Goal: Task Accomplishment & Management: Manage account settings

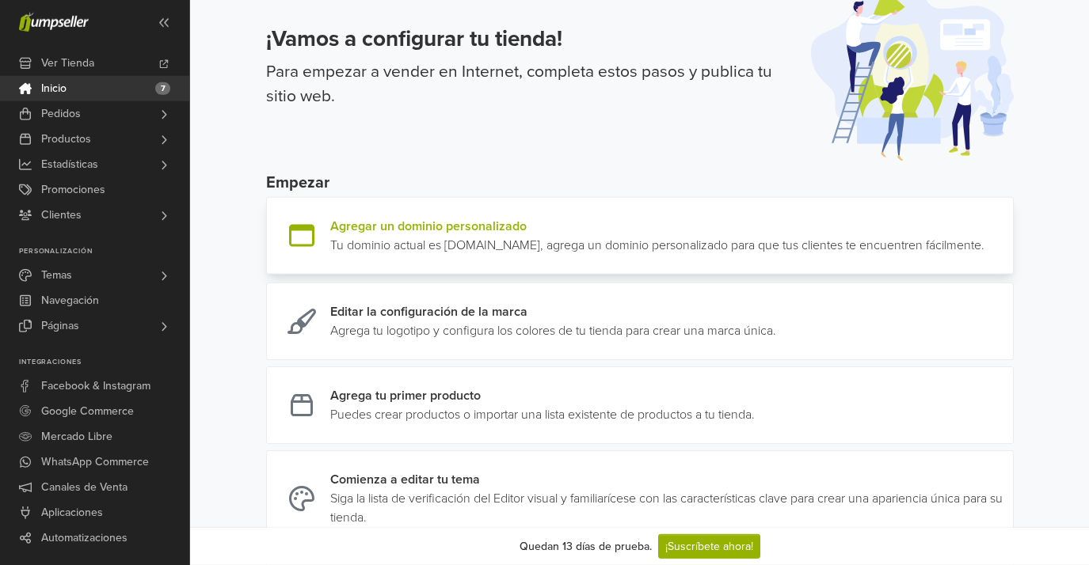
scroll to position [89, 0]
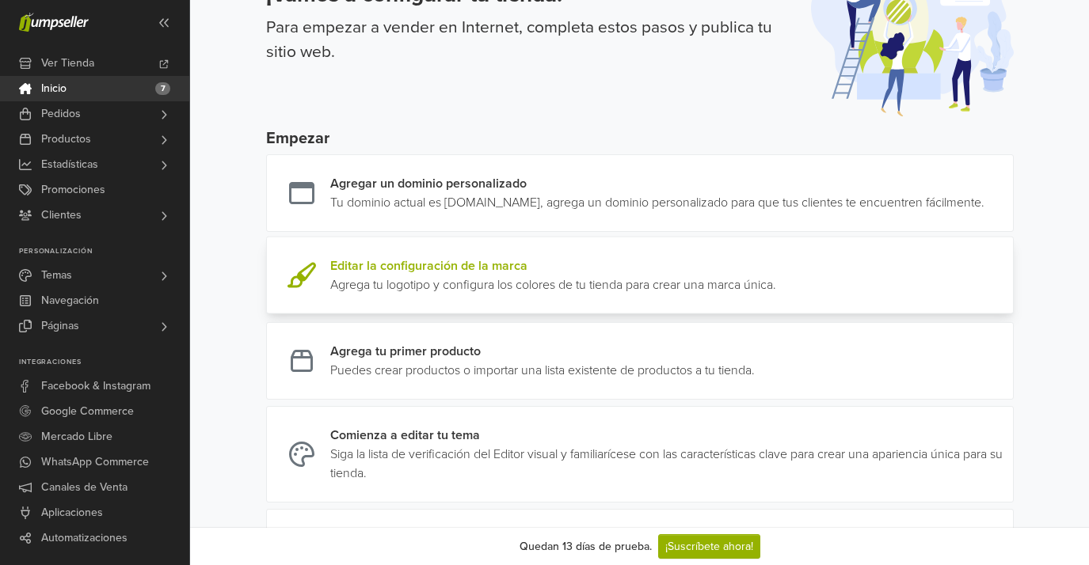
click at [776, 295] on link at bounding box center [776, 276] width 0 height 38
click at [95, 68] on link "Ver Tienda" at bounding box center [94, 63] width 189 height 25
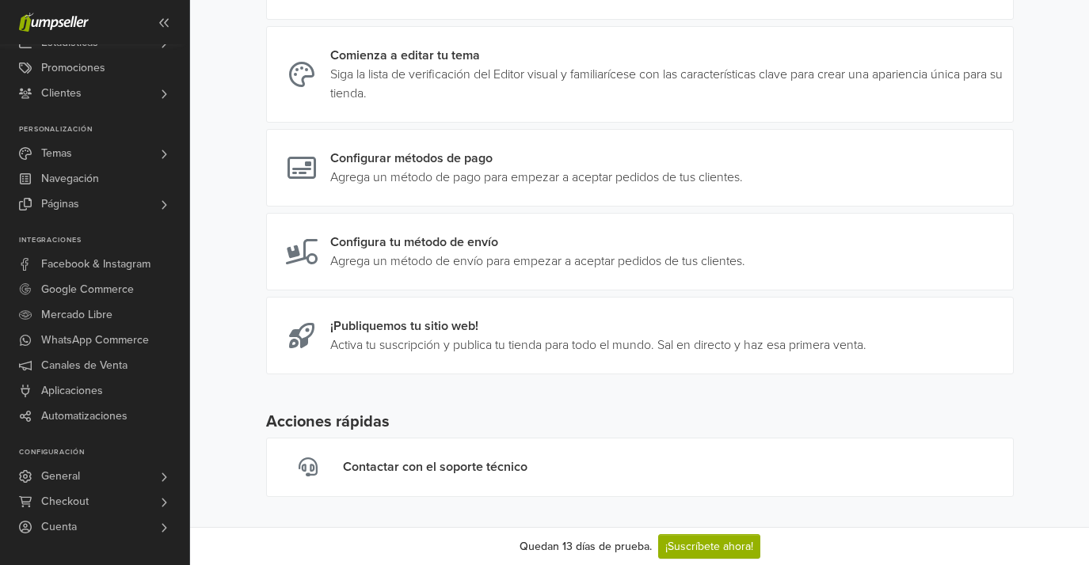
scroll to position [502, 0]
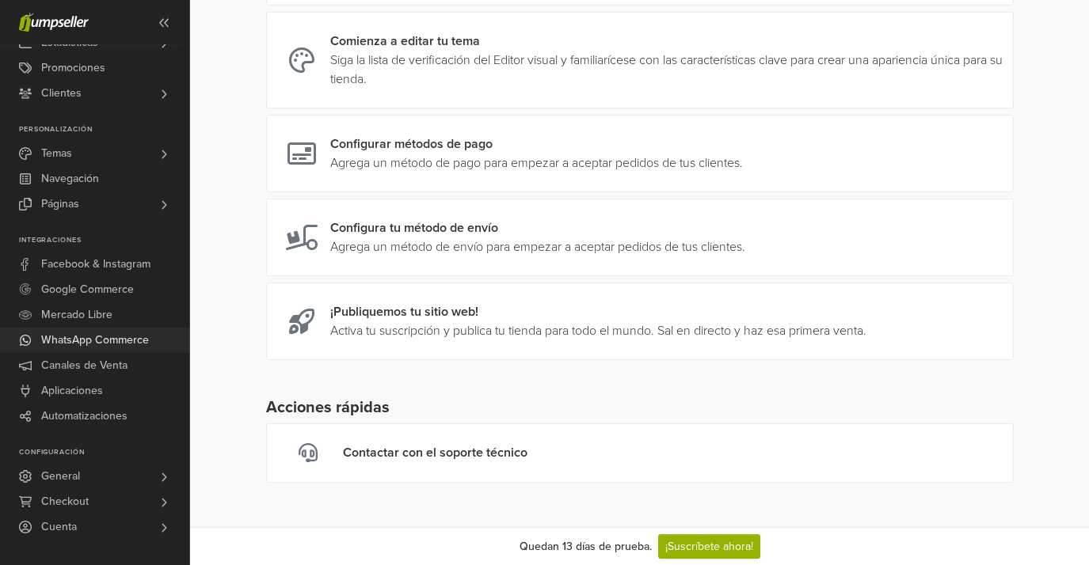
click at [103, 344] on span "WhatsApp Commerce" at bounding box center [95, 340] width 108 height 25
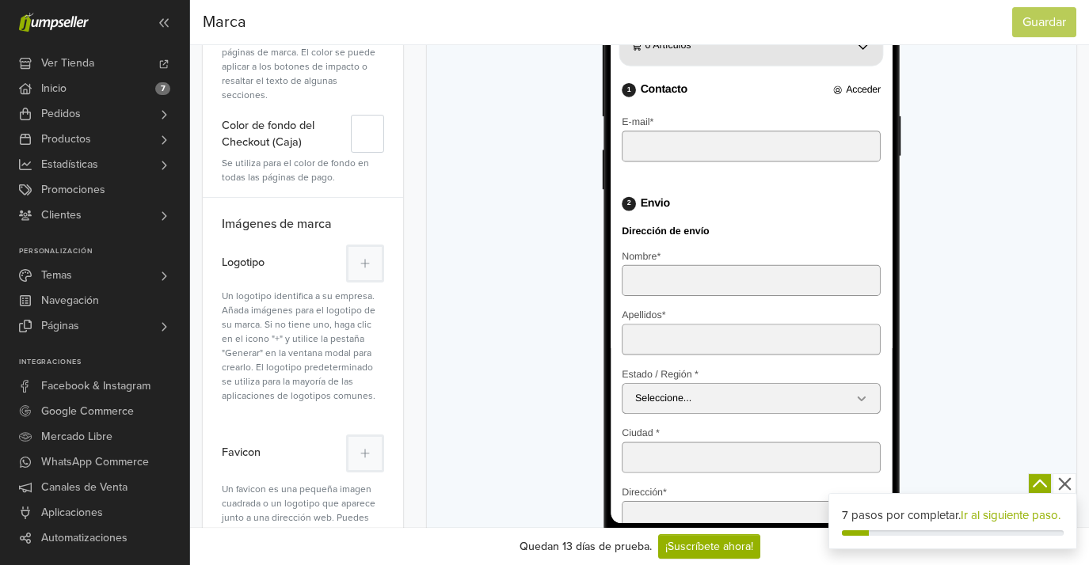
scroll to position [329, 0]
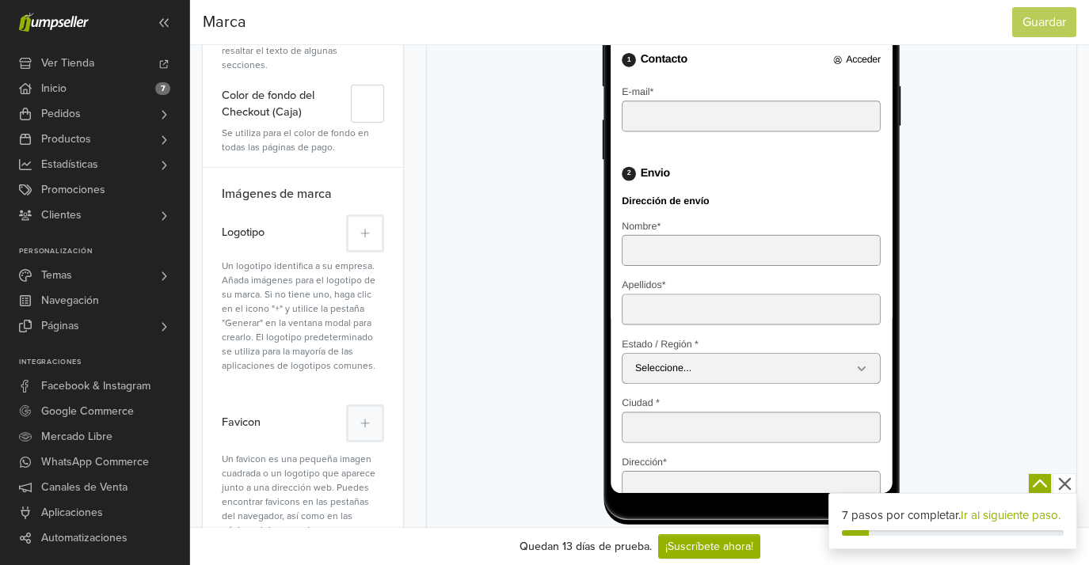
click at [367, 226] on button at bounding box center [365, 234] width 38 height 38
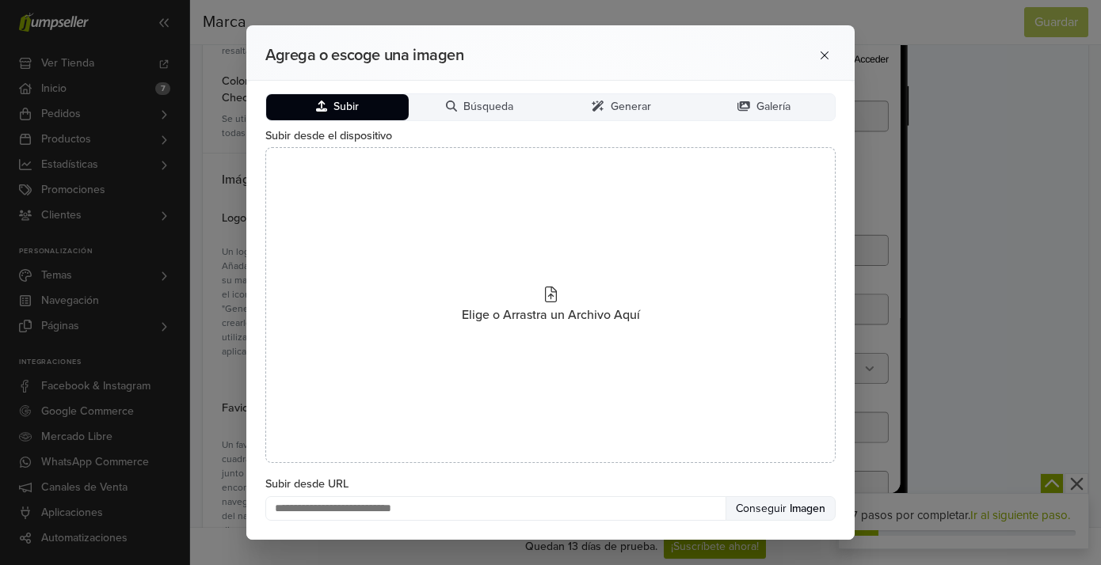
click at [338, 105] on span "Subir" at bounding box center [345, 107] width 25 height 13
click at [320, 108] on icon at bounding box center [321, 106] width 11 height 11
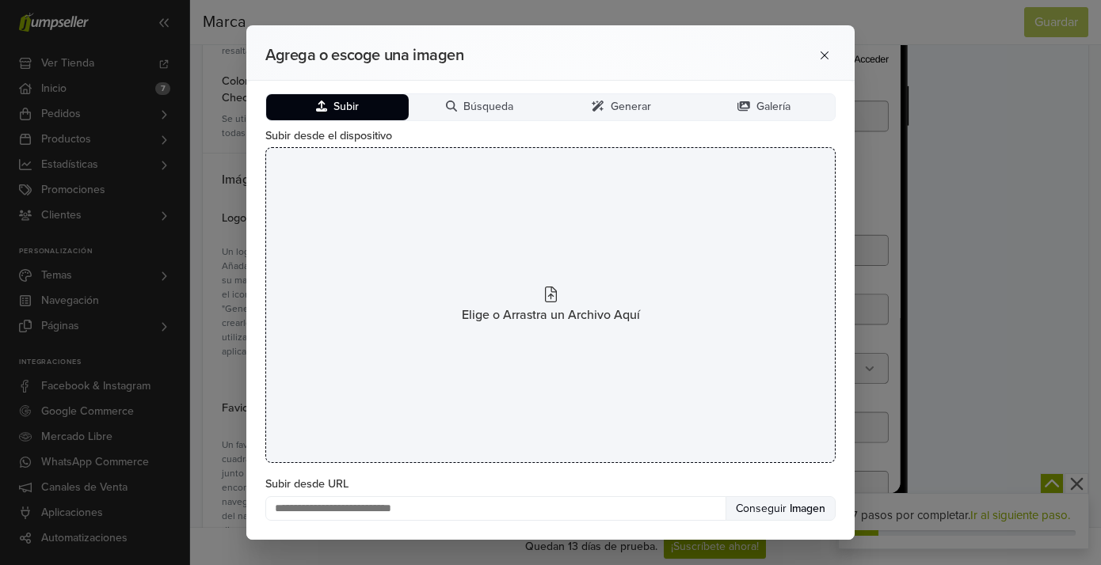
click at [553, 293] on icon at bounding box center [551, 295] width 12 height 16
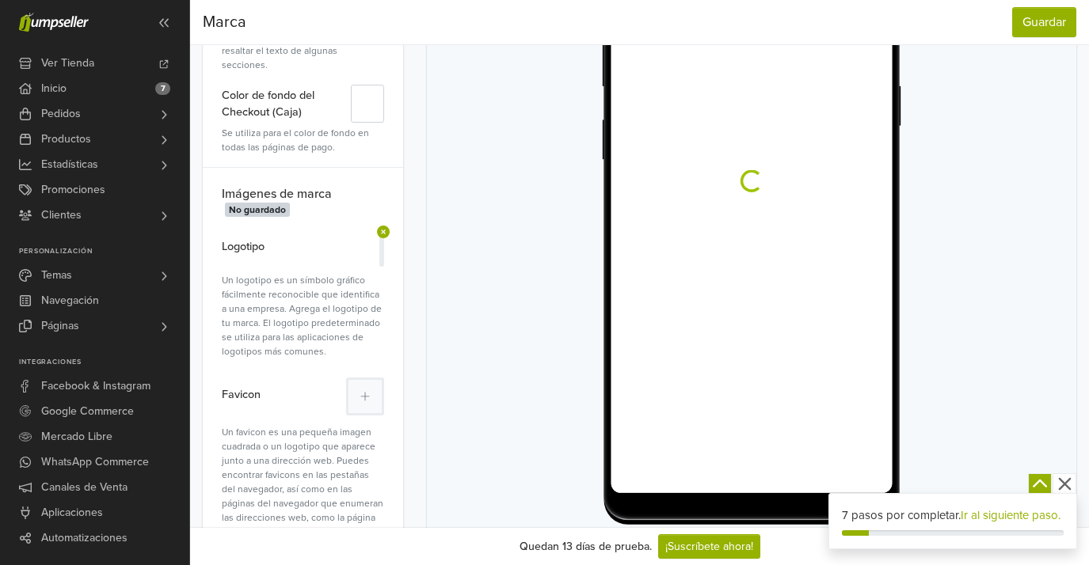
scroll to position [0, 0]
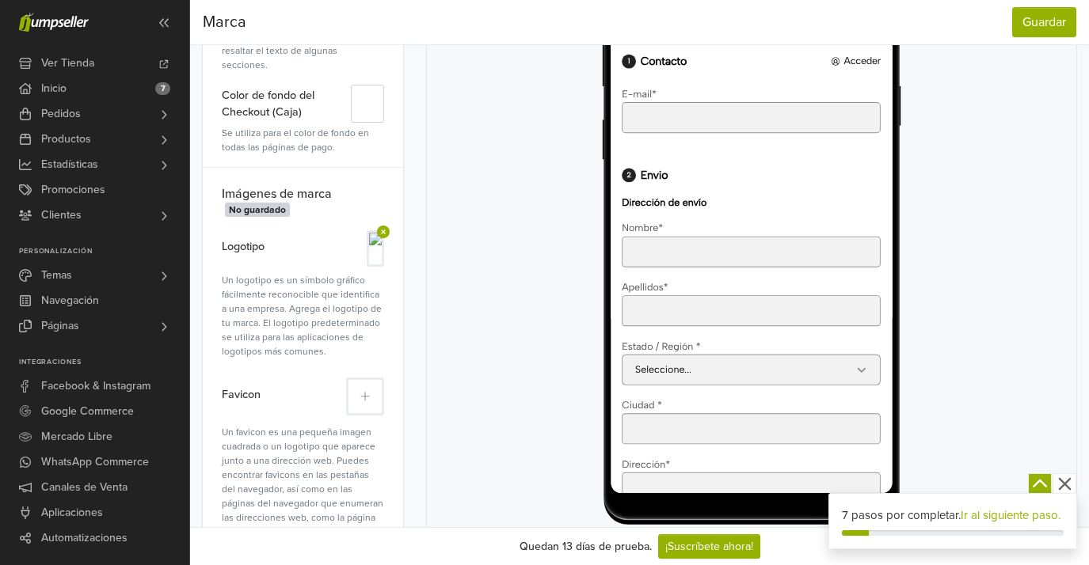
click at [377, 378] on button at bounding box center [365, 397] width 38 height 38
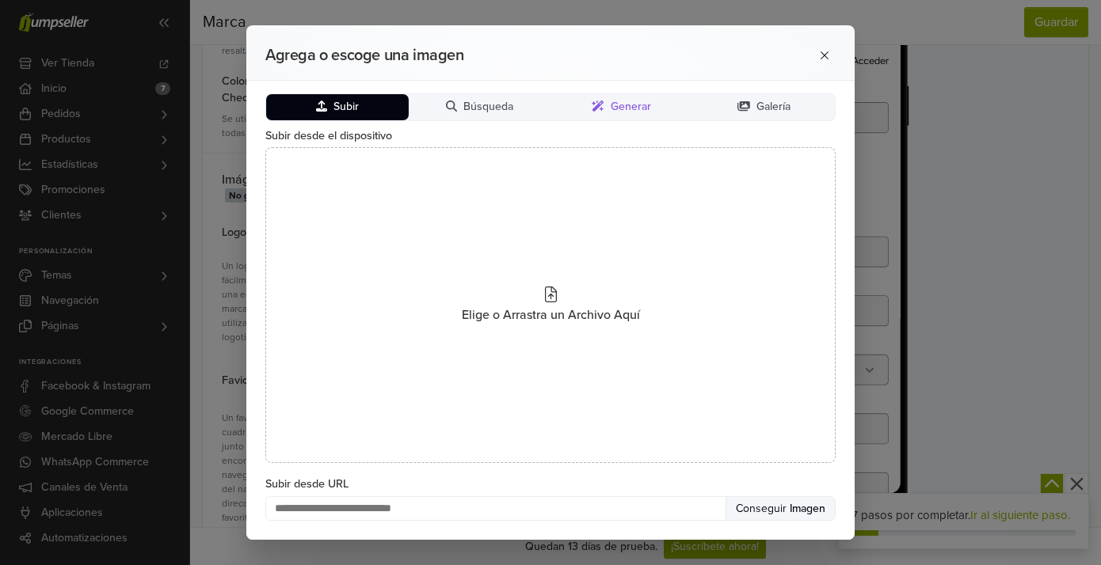
click at [622, 115] on button "Generar" at bounding box center [621, 107] width 143 height 26
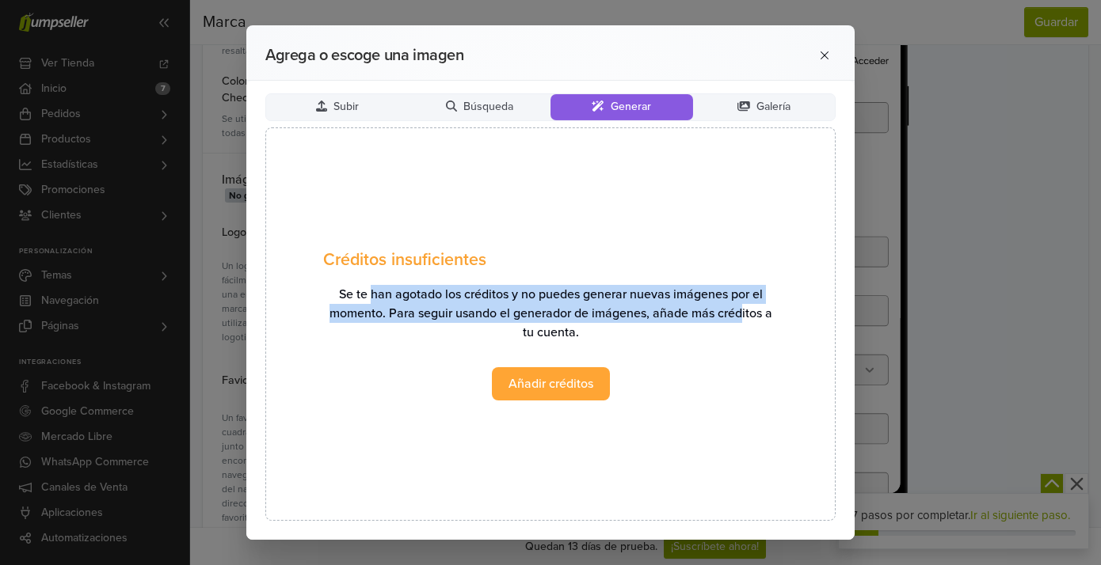
drag, startPoint x: 406, startPoint y: 300, endPoint x: 741, endPoint y: 321, distance: 335.5
click at [742, 321] on span "Se te han agotado los créditos y no puedes generar nuevas imágenes por el momen…" at bounding box center [550, 313] width 454 height 57
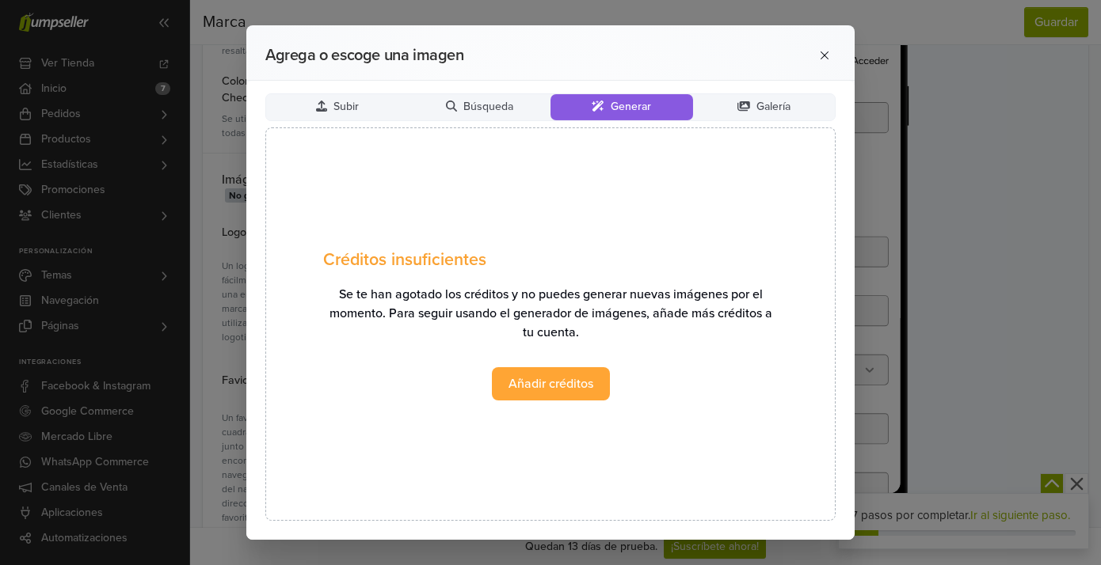
click at [635, 335] on span "Se te han agotado los créditos y no puedes generar nuevas imágenes por el momen…" at bounding box center [550, 313] width 454 height 57
click at [519, 392] on link "Añadir créditos" at bounding box center [550, 383] width 119 height 33
click at [735, 99] on button "Galería" at bounding box center [764, 107] width 143 height 26
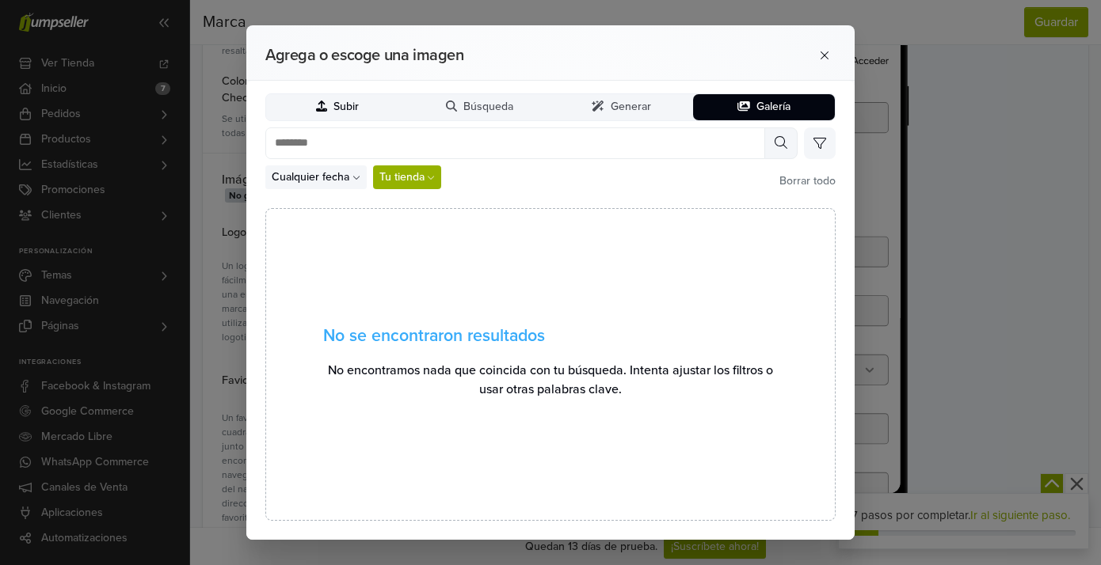
click at [321, 114] on button "Subir" at bounding box center [337, 107] width 143 height 26
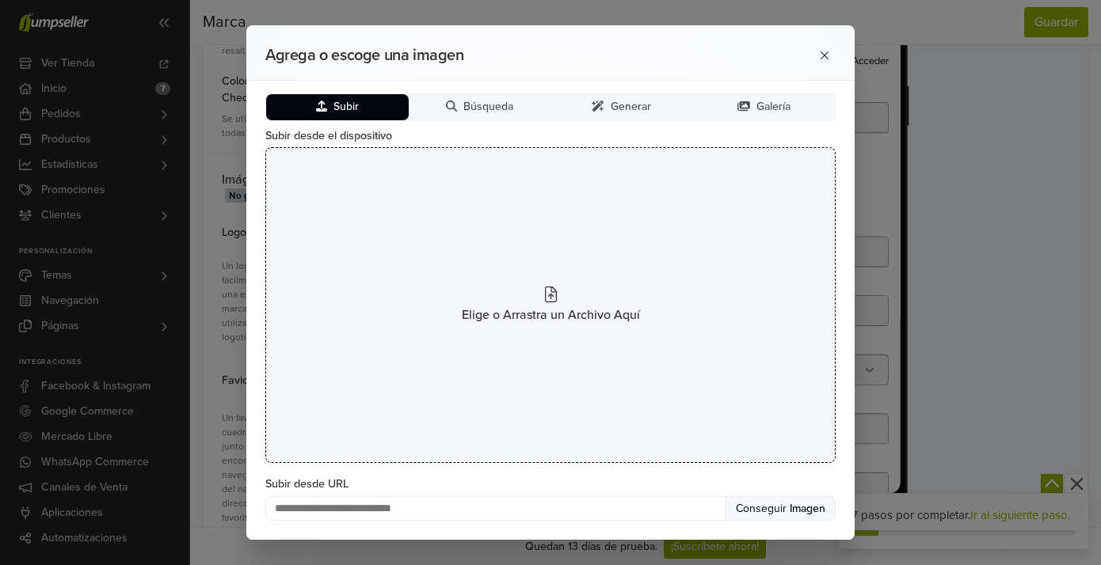
click at [549, 296] on icon at bounding box center [551, 295] width 12 height 16
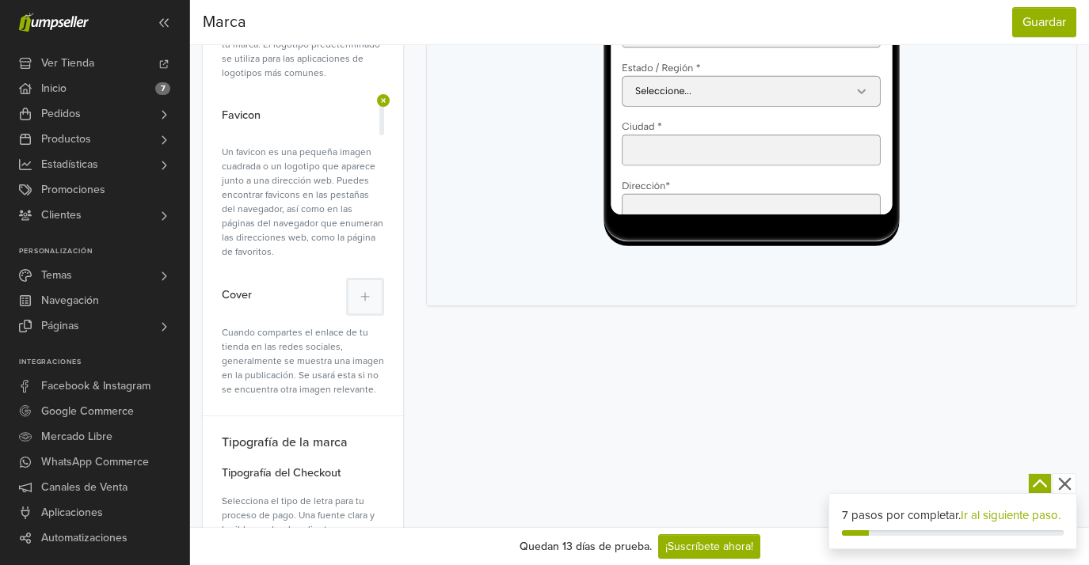
scroll to position [697, 0]
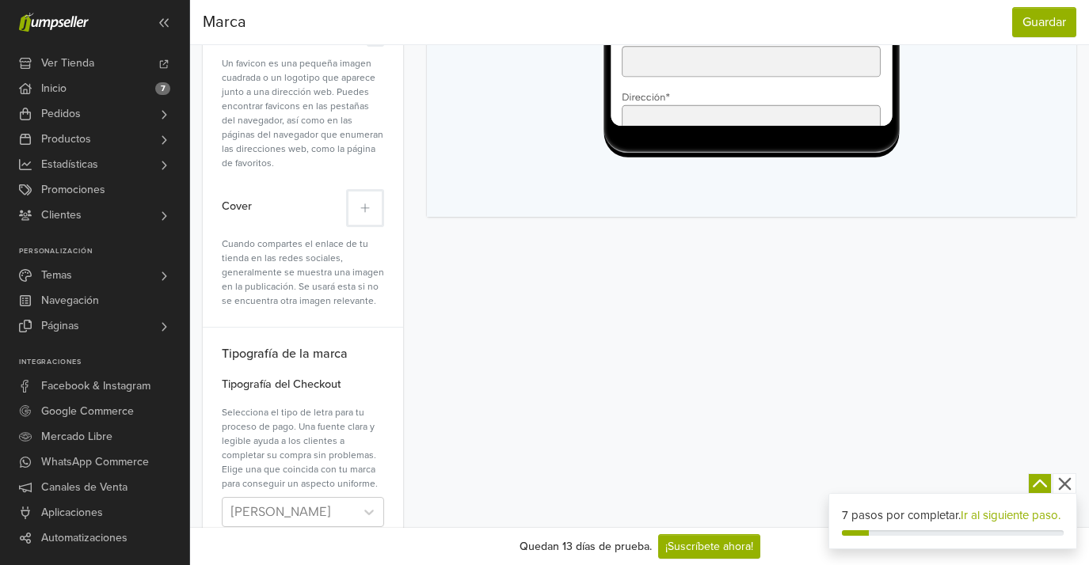
click at [371, 195] on button at bounding box center [365, 208] width 38 height 38
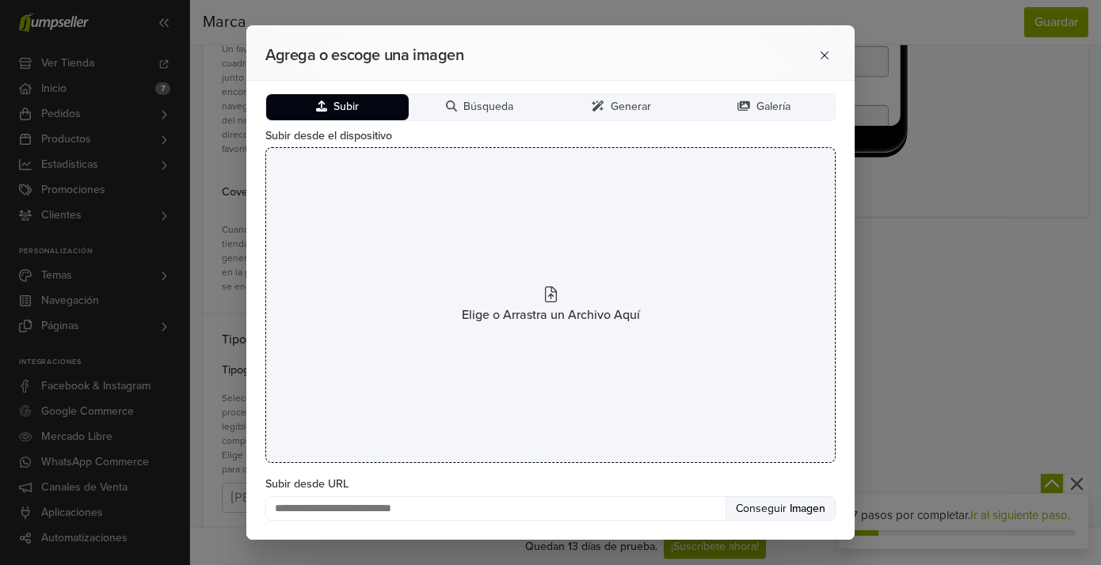
click at [555, 276] on div "Elige o Arrastra un Archivo Aquí" at bounding box center [550, 305] width 570 height 316
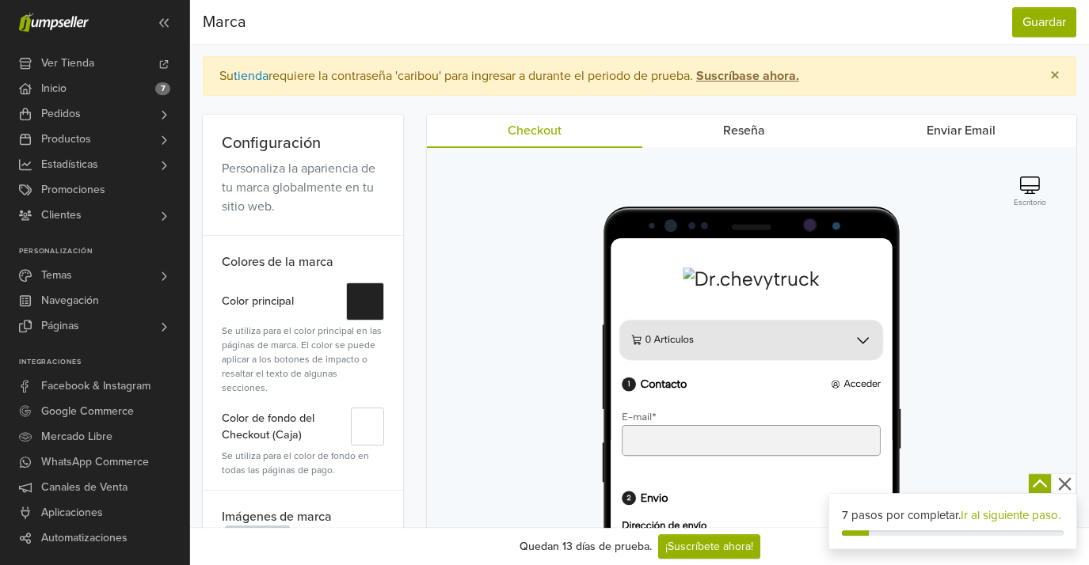
scroll to position [0, 0]
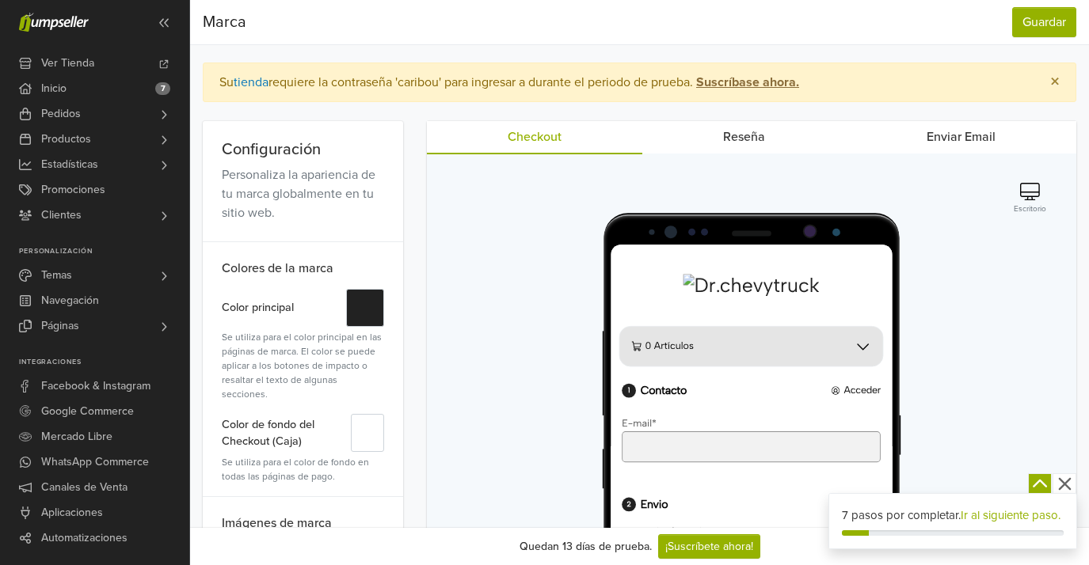
click at [717, 150] on link "Reseña" at bounding box center [743, 137] width 203 height 32
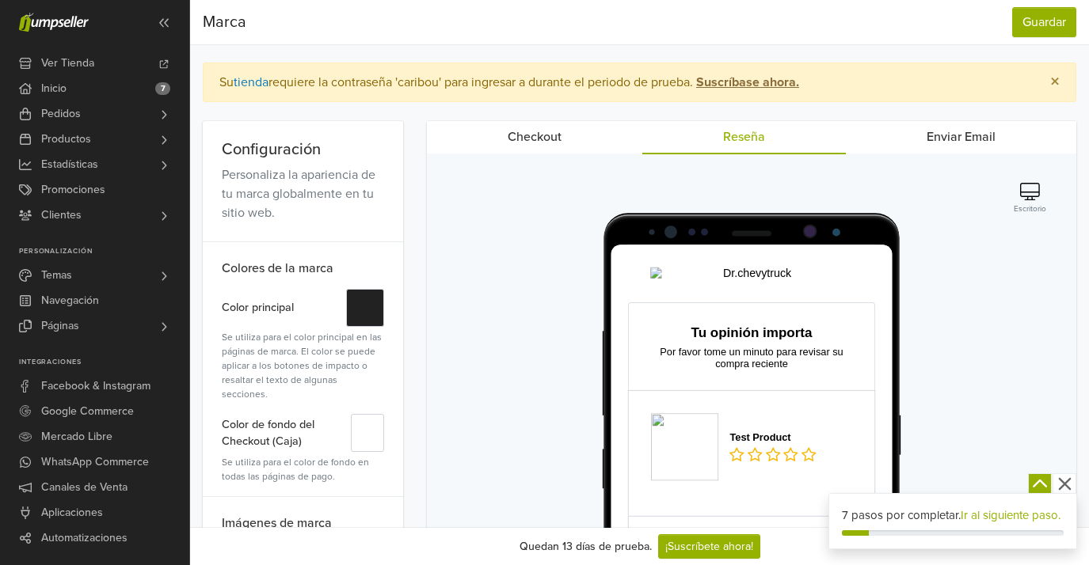
click at [926, 142] on link "Enviar Email" at bounding box center [961, 137] width 230 height 32
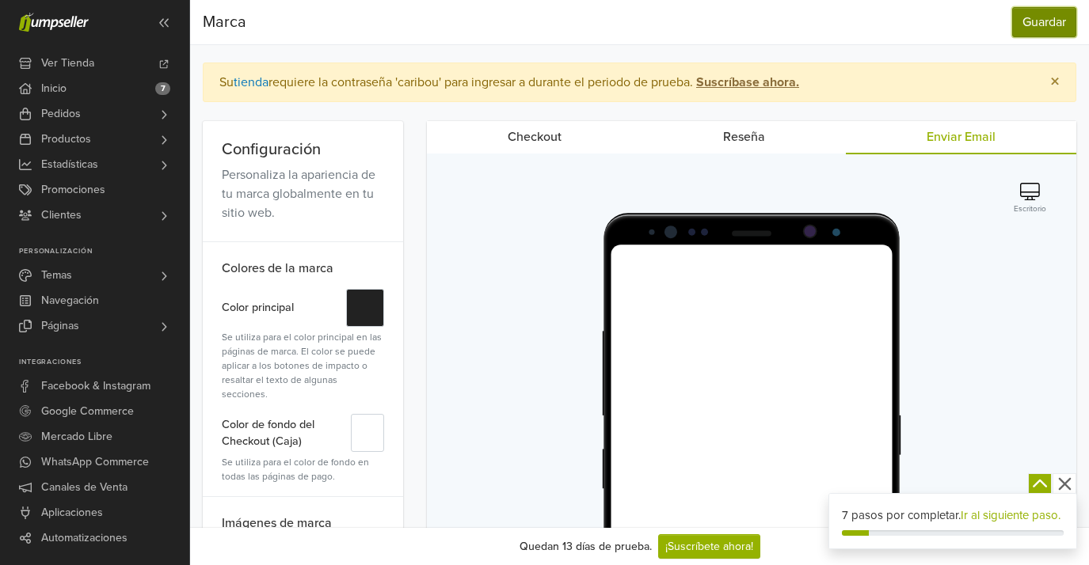
click at [1033, 33] on button "Guardar" at bounding box center [1044, 22] width 64 height 30
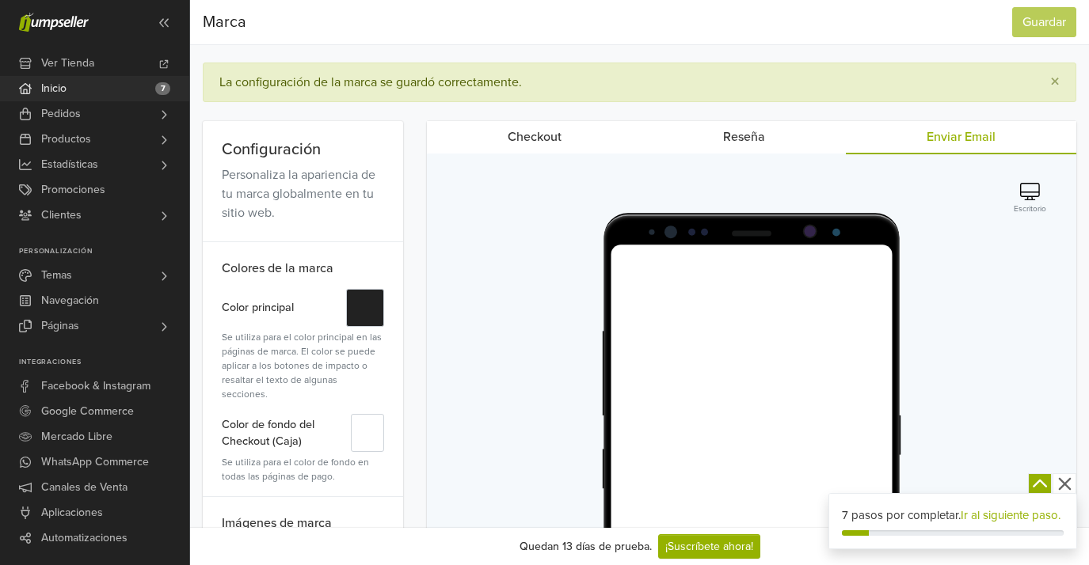
click at [64, 92] on span "Inicio" at bounding box center [53, 88] width 25 height 25
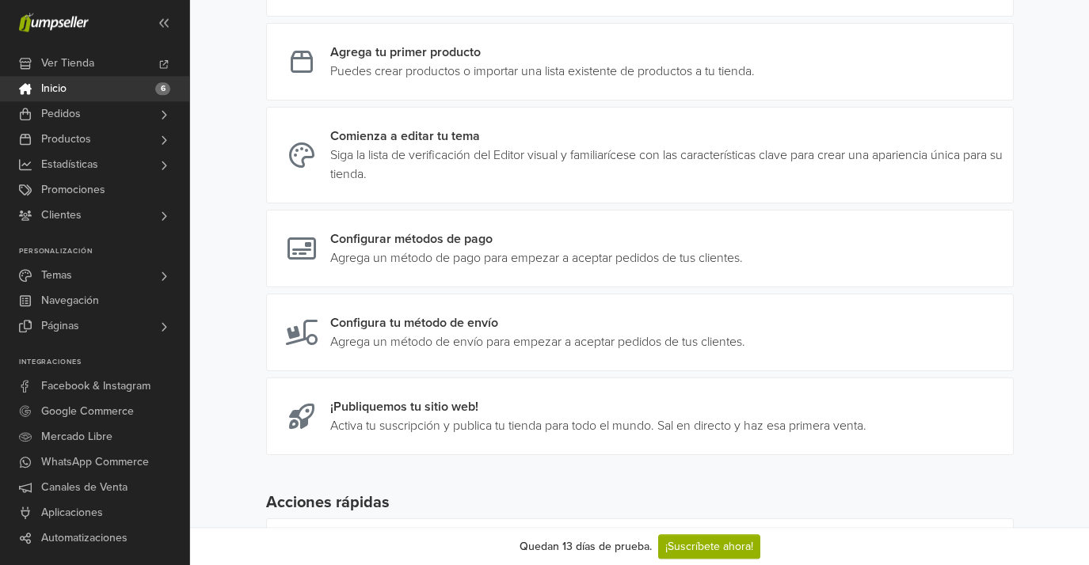
scroll to position [317, 0]
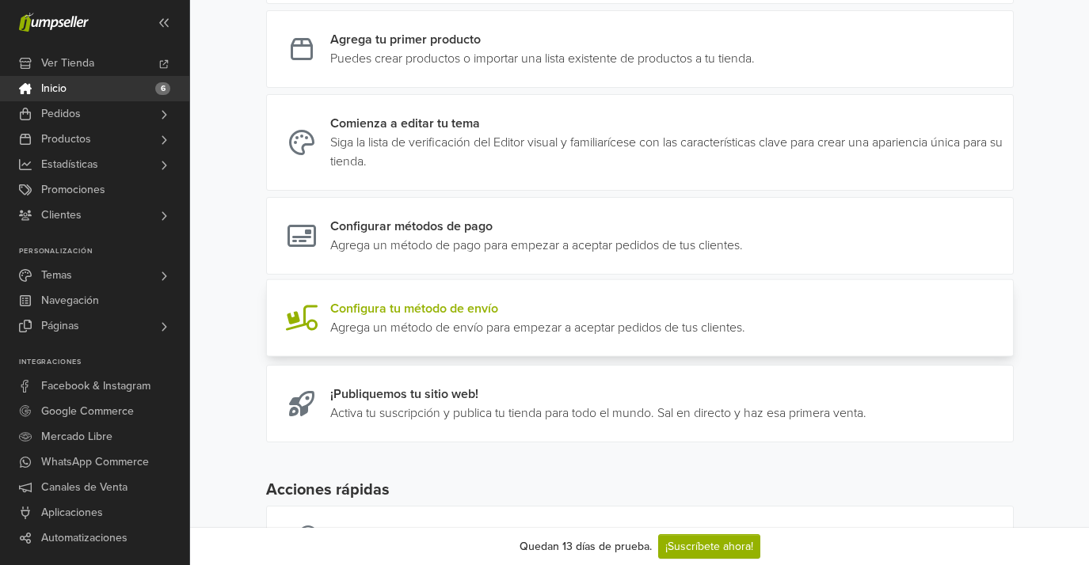
click at [745, 336] on link at bounding box center [745, 318] width 0 height 38
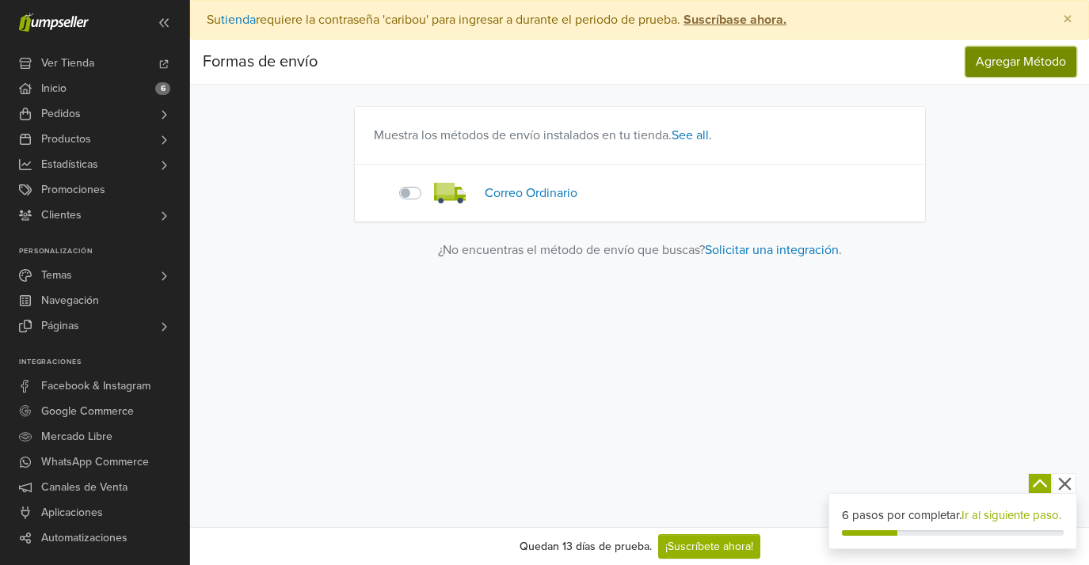
click at [997, 66] on span "Agregar Método" at bounding box center [1020, 62] width 90 height 16
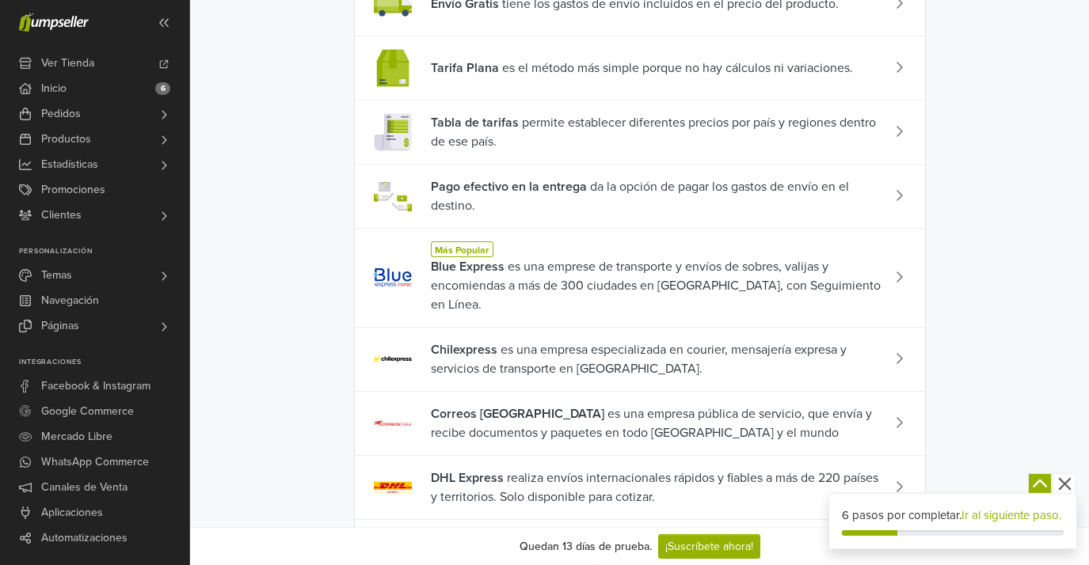
scroll to position [317, 0]
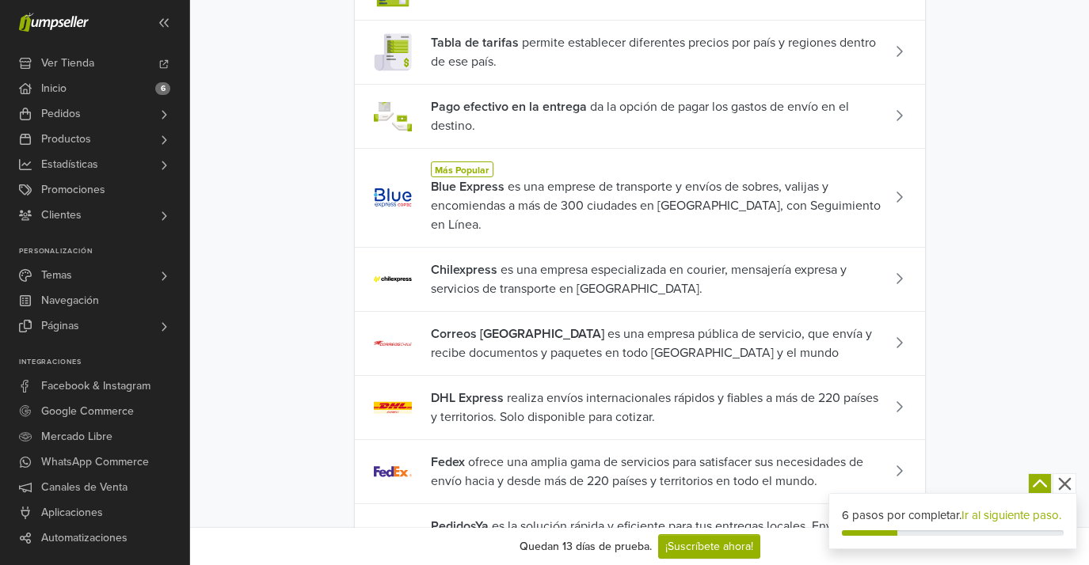
click at [496, 197] on span "Blue Express es una emprese de transporte y envíos de sobres, valijas y encomie…" at bounding box center [658, 205] width 454 height 57
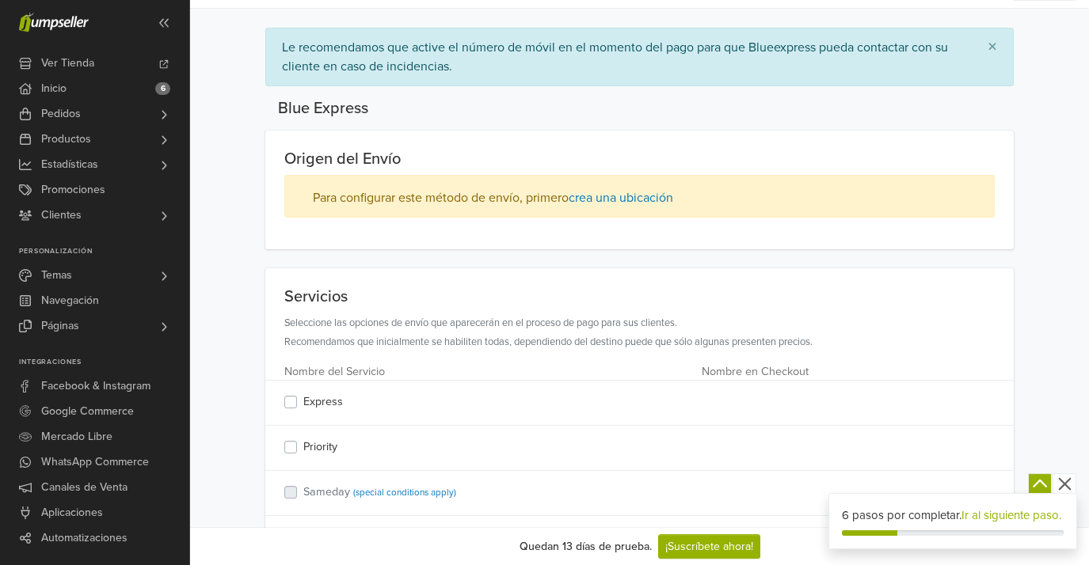
scroll to position [165, 0]
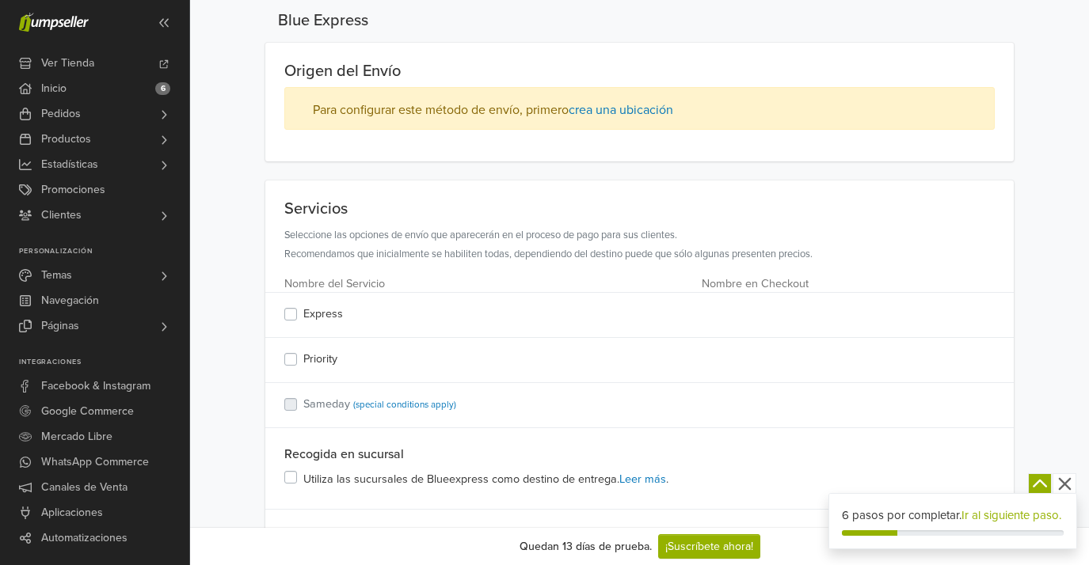
click at [303, 315] on label "Express" at bounding box center [323, 314] width 40 height 17
click at [303, 360] on label "Priority" at bounding box center [320, 359] width 34 height 17
click at [303, 315] on label "Express" at bounding box center [323, 314] width 40 height 17
click at [303, 357] on label "Priority" at bounding box center [320, 359] width 34 height 17
click at [303, 317] on label "Express" at bounding box center [323, 314] width 40 height 17
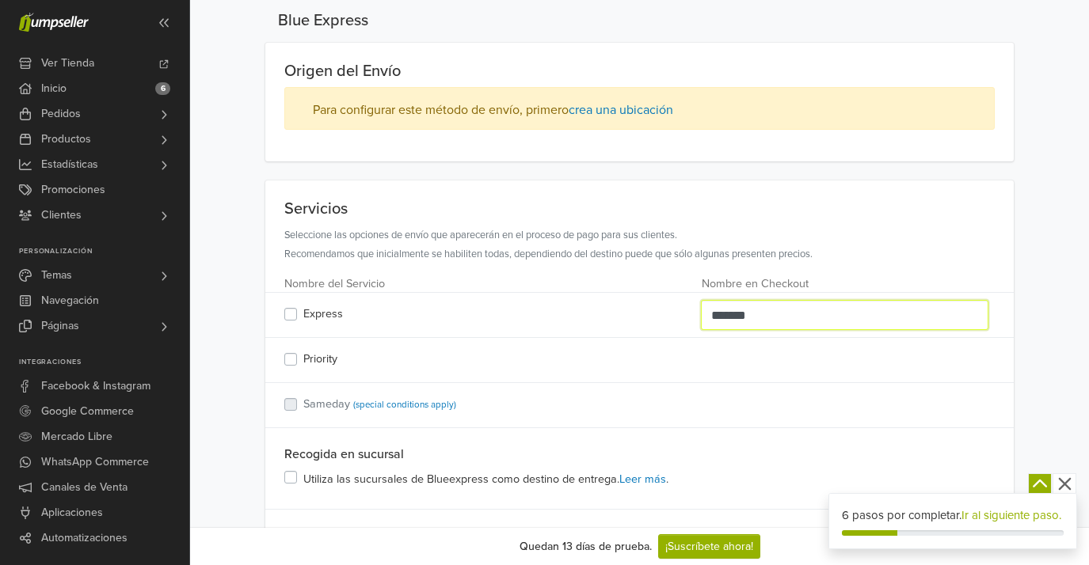
click at [837, 311] on input "*******" at bounding box center [844, 315] width 287 height 30
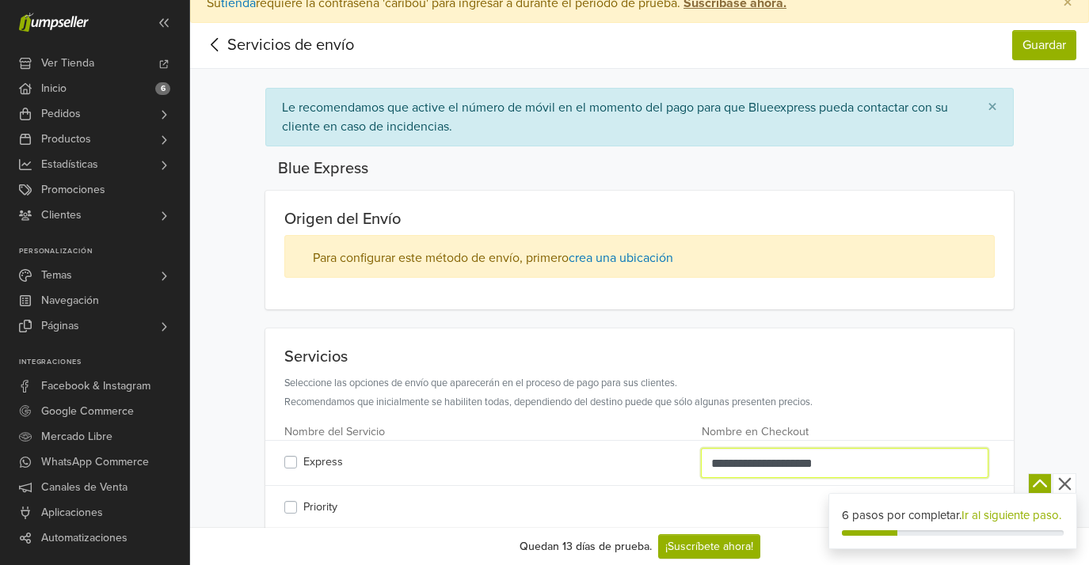
scroll to position [0, 0]
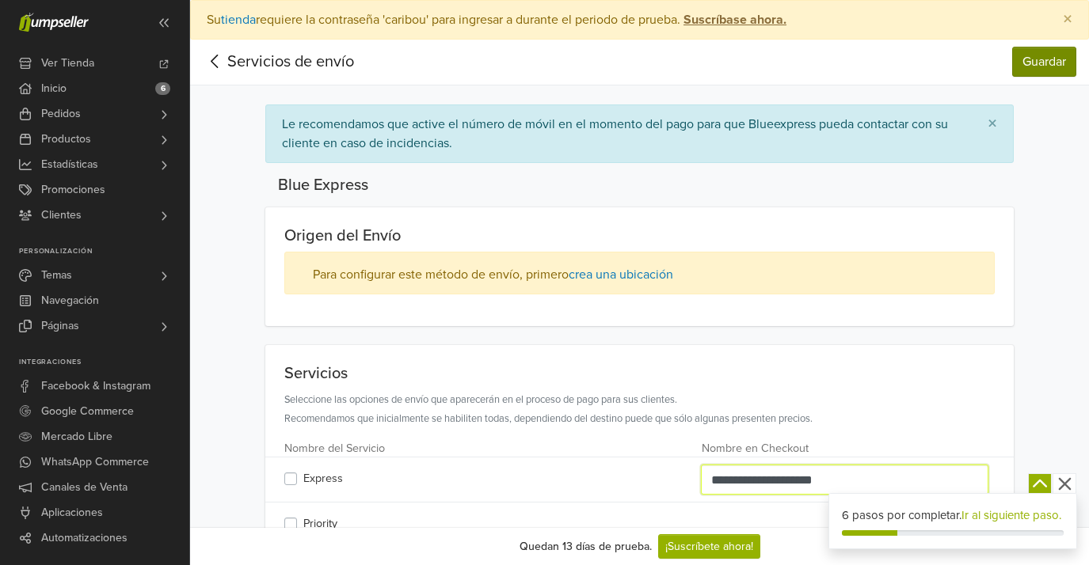
type input "**********"
click at [1037, 65] on button "Guardar" at bounding box center [1044, 62] width 64 height 30
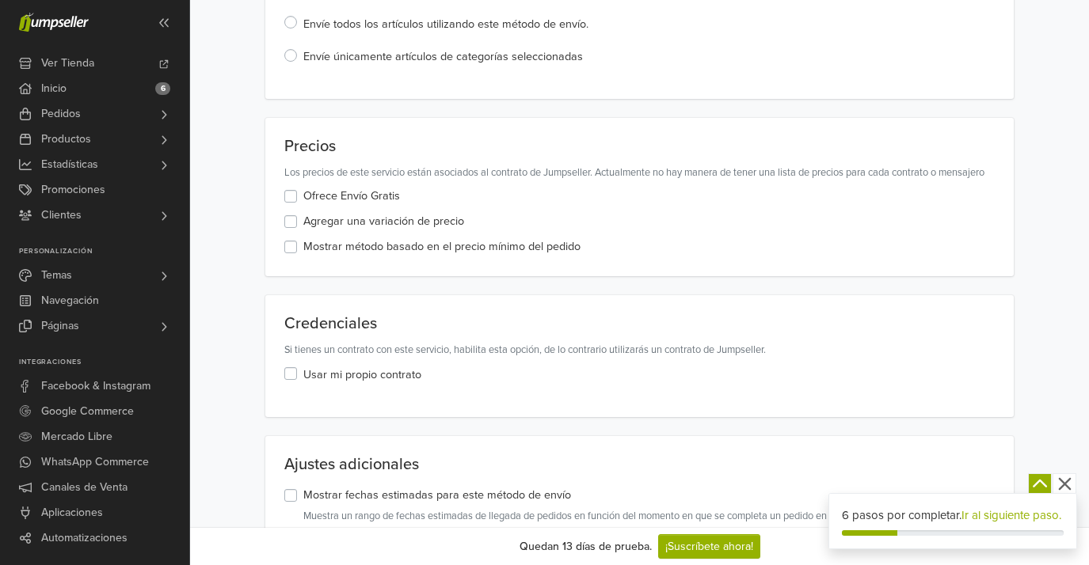
scroll to position [1153, 0]
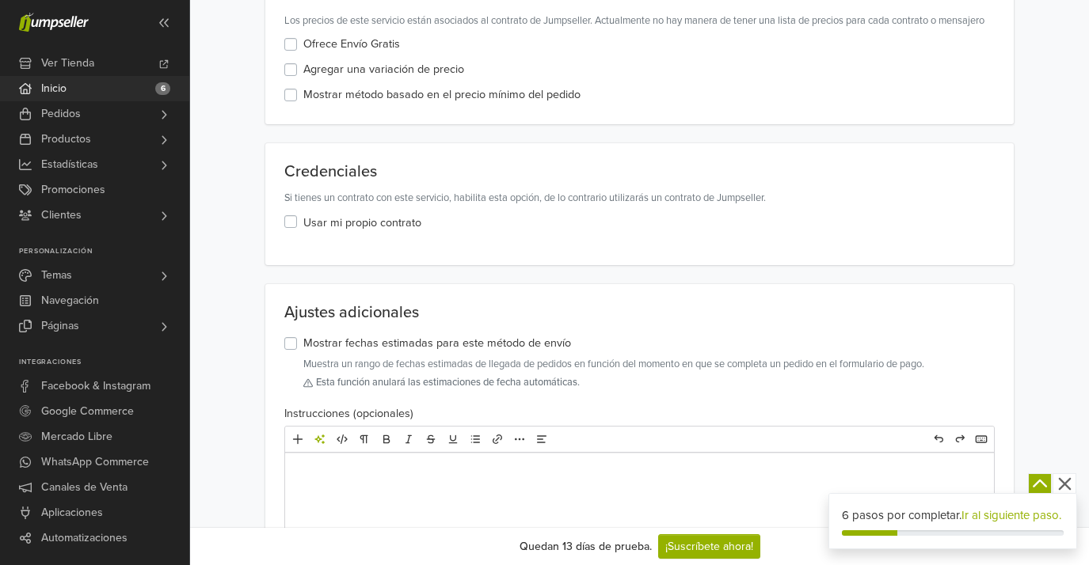
click at [83, 90] on link "Inicio 6" at bounding box center [94, 88] width 189 height 25
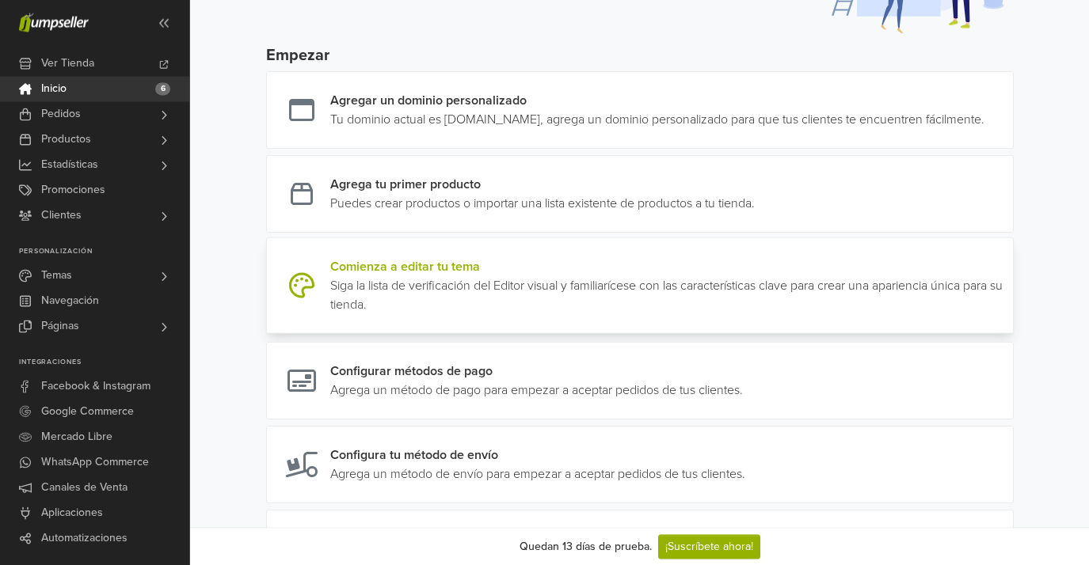
scroll to position [165, 0]
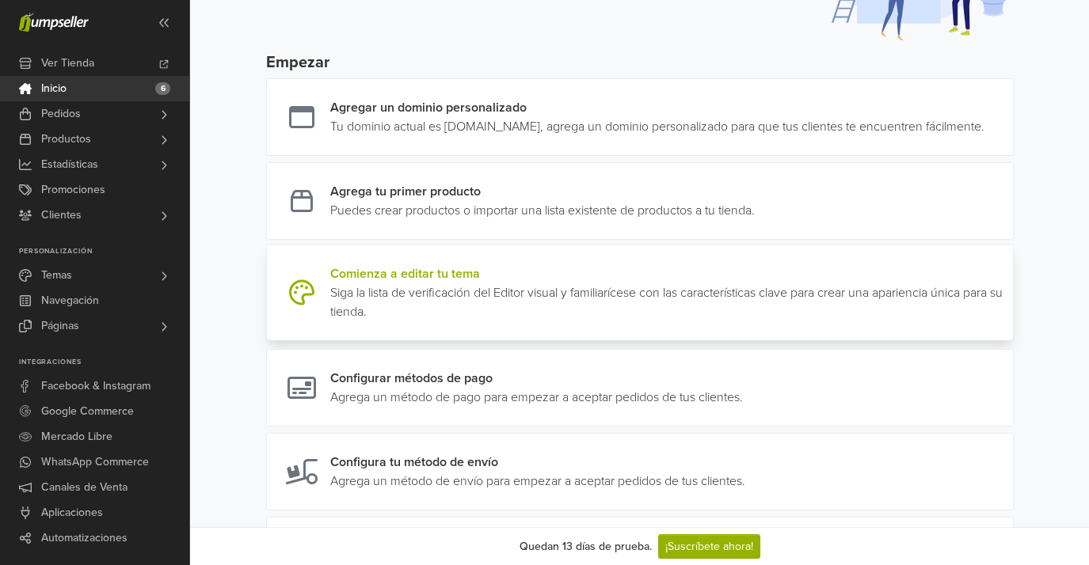
click at [1006, 291] on link at bounding box center [1006, 292] width 0 height 57
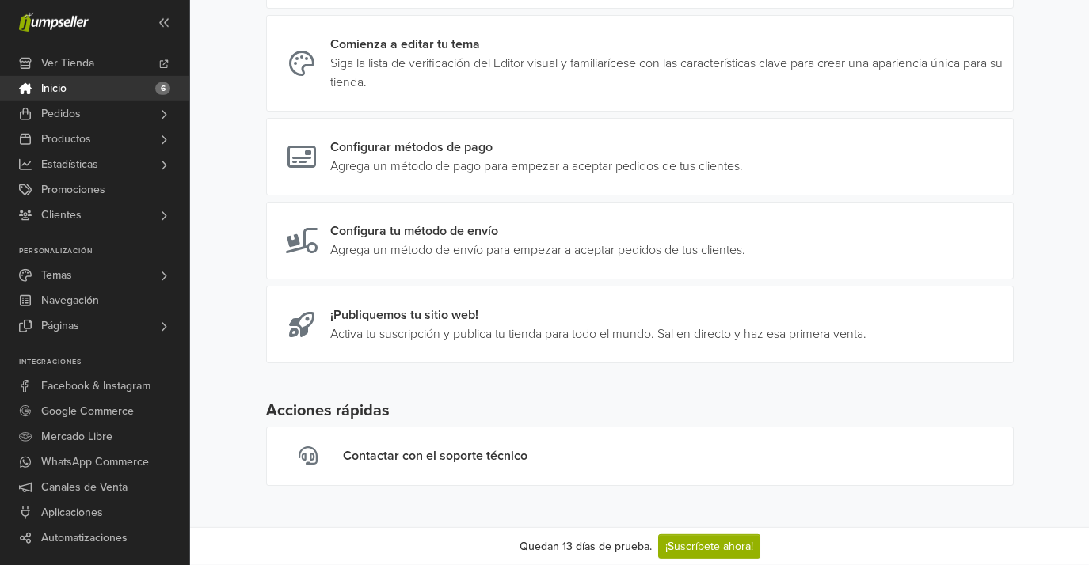
scroll to position [418, 0]
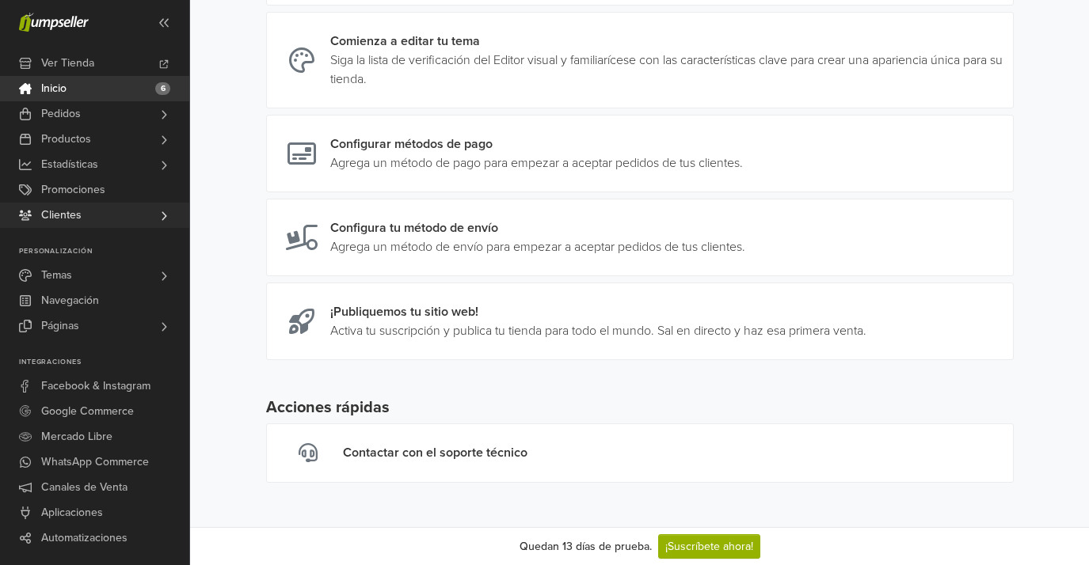
click at [74, 217] on span "Clientes" at bounding box center [61, 215] width 40 height 25
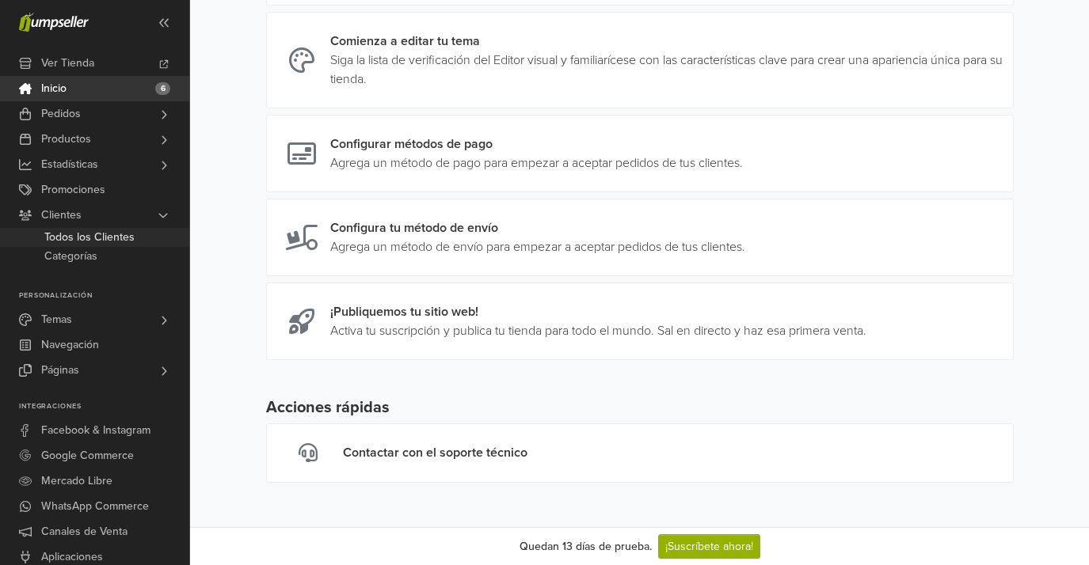
click at [81, 242] on span "Todos los Clientes" at bounding box center [89, 237] width 90 height 19
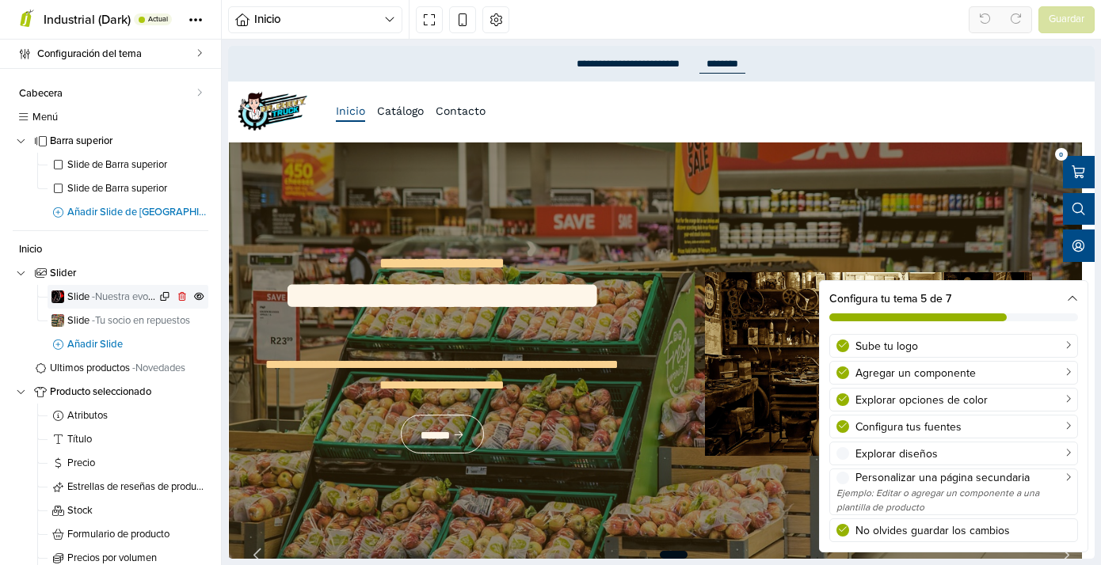
click at [113, 300] on span "- Nuestra evolución" at bounding box center [133, 297] width 82 height 13
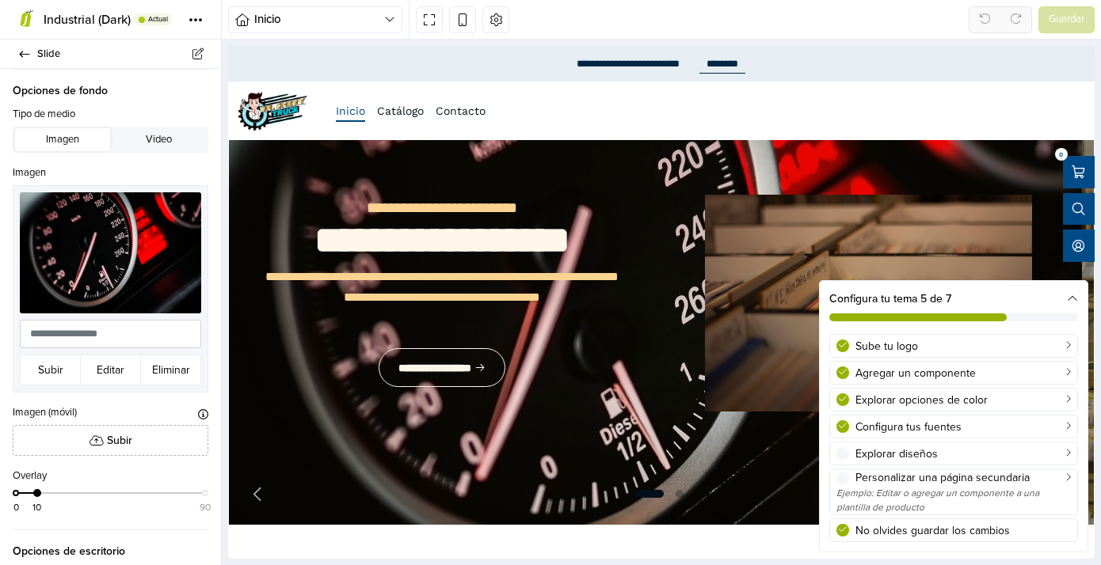
scroll to position [62, 0]
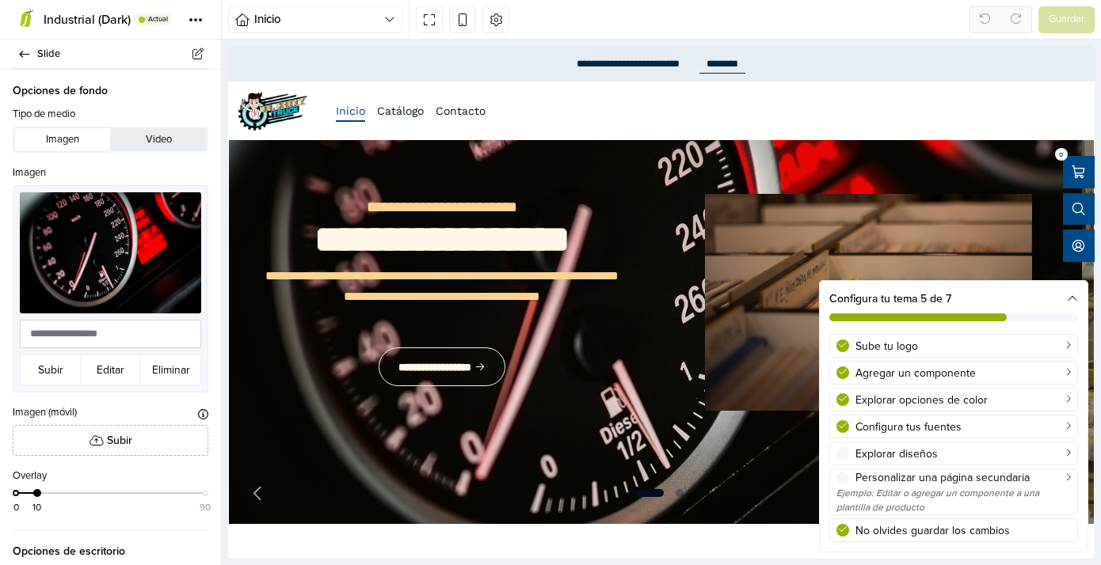
click at [160, 147] on button "Video" at bounding box center [158, 139] width 95 height 22
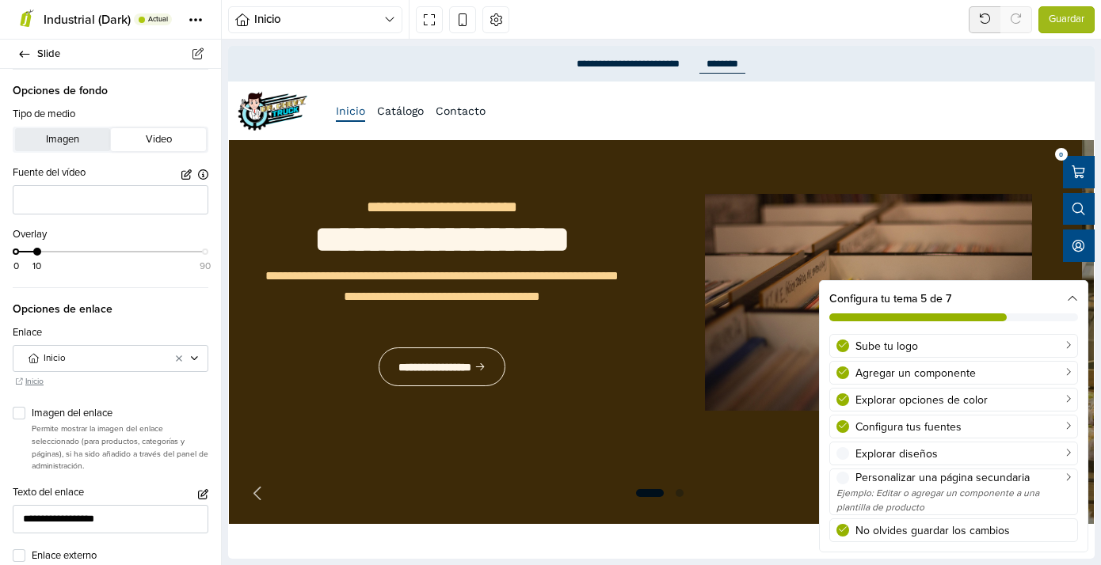
click at [55, 146] on button "Imagen" at bounding box center [62, 139] width 95 height 22
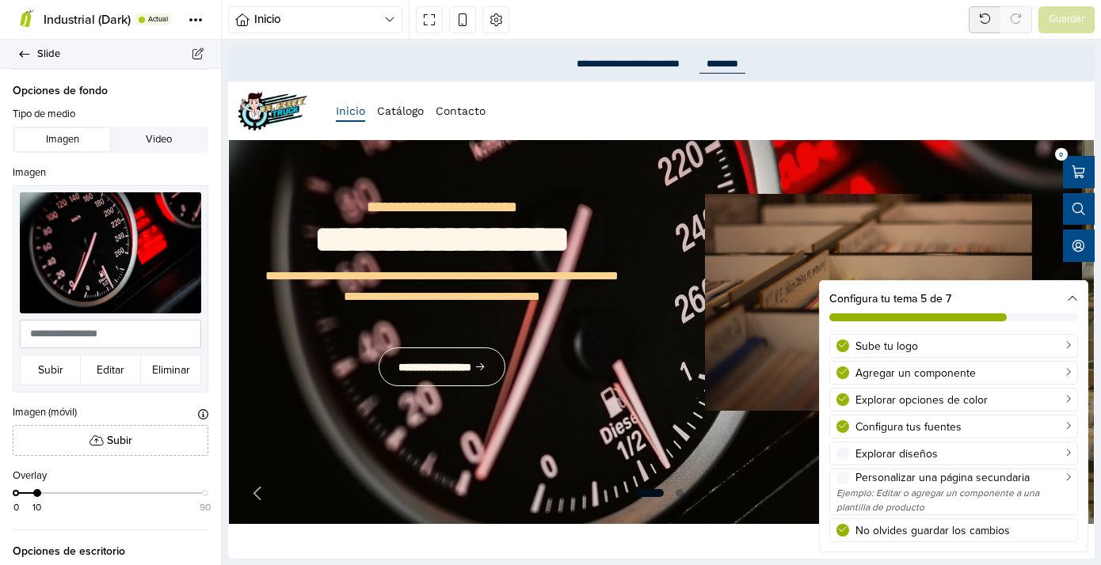
click at [20, 53] on icon at bounding box center [24, 54] width 13 height 10
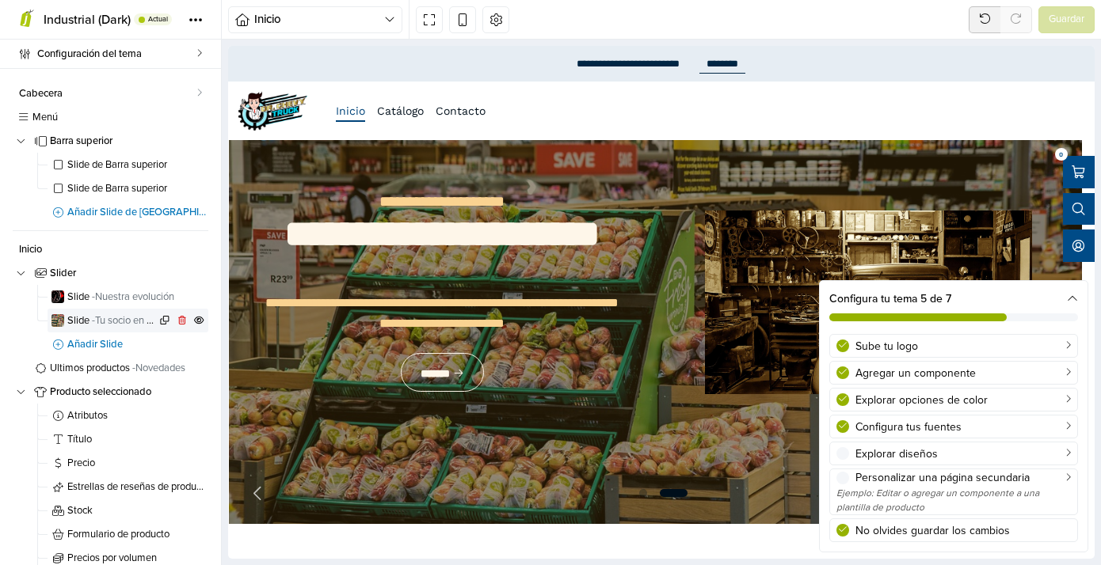
click at [122, 319] on span "- Tu socio en repuestos" at bounding box center [141, 320] width 98 height 13
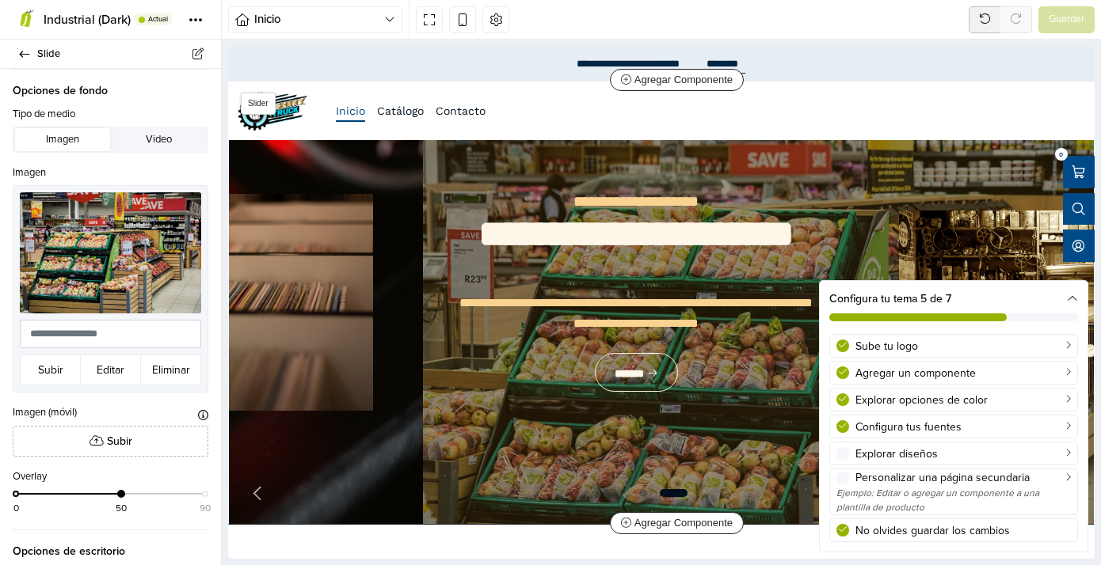
click at [423, 260] on div "**********" at bounding box center [636, 302] width 427 height 293
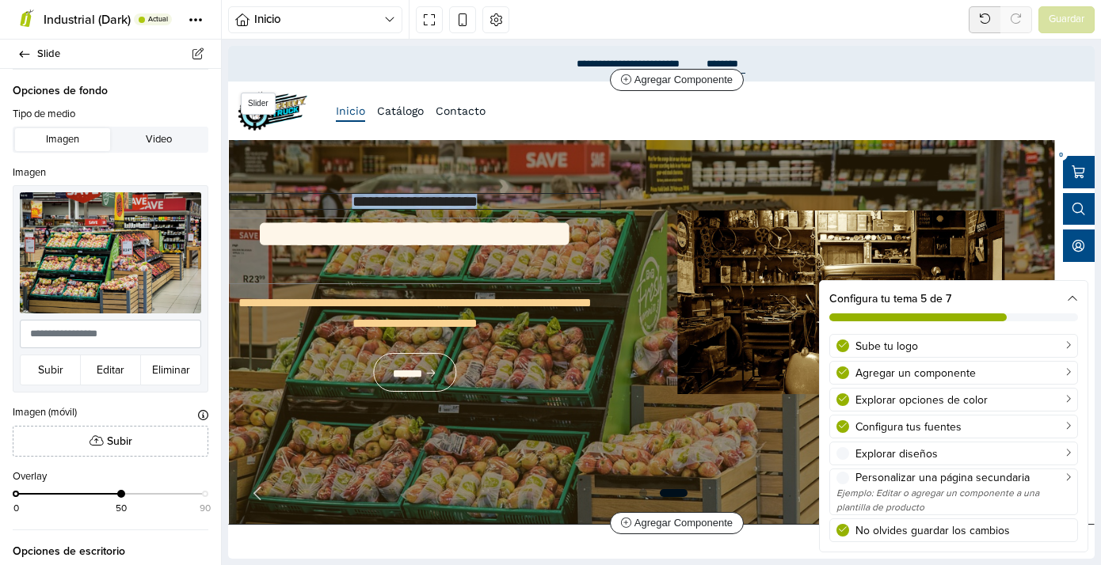
drag, startPoint x: 354, startPoint y: 197, endPoint x: 307, endPoint y: 221, distance: 52.4
click at [307, 221] on div "**********" at bounding box center [414, 302] width 427 height 293
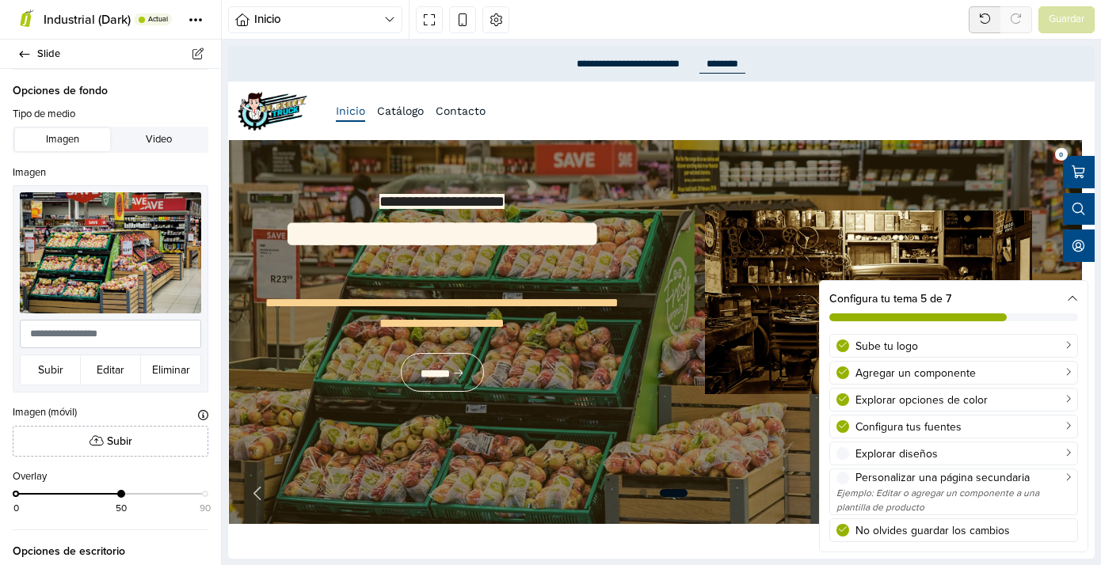
click at [1071, 291] on div "Configura tu tema 5 de 7" at bounding box center [953, 299] width 249 height 17
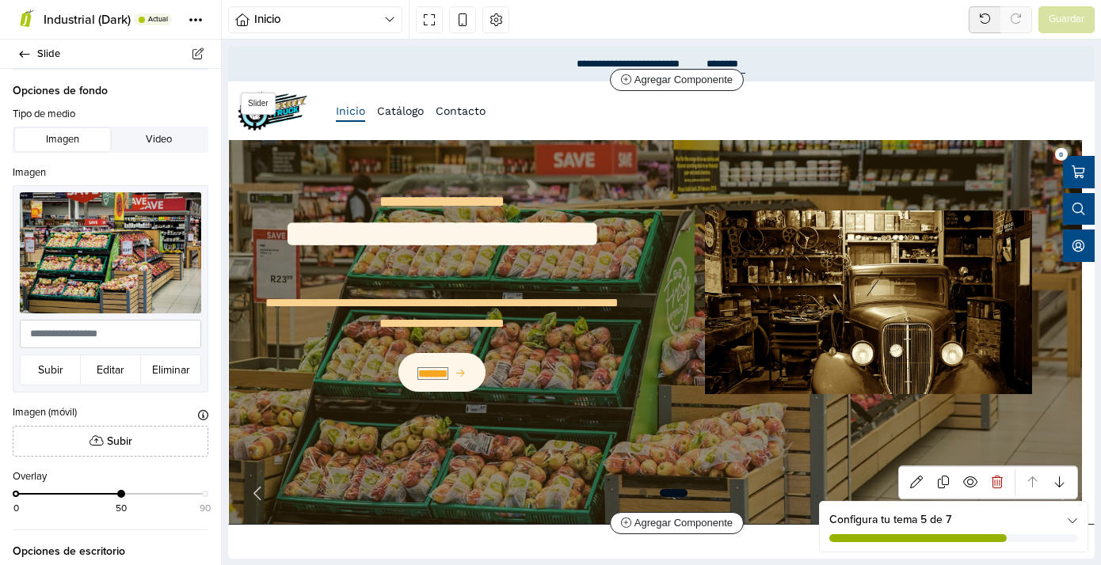
click at [432, 374] on span "*******" at bounding box center [432, 373] width 29 height 11
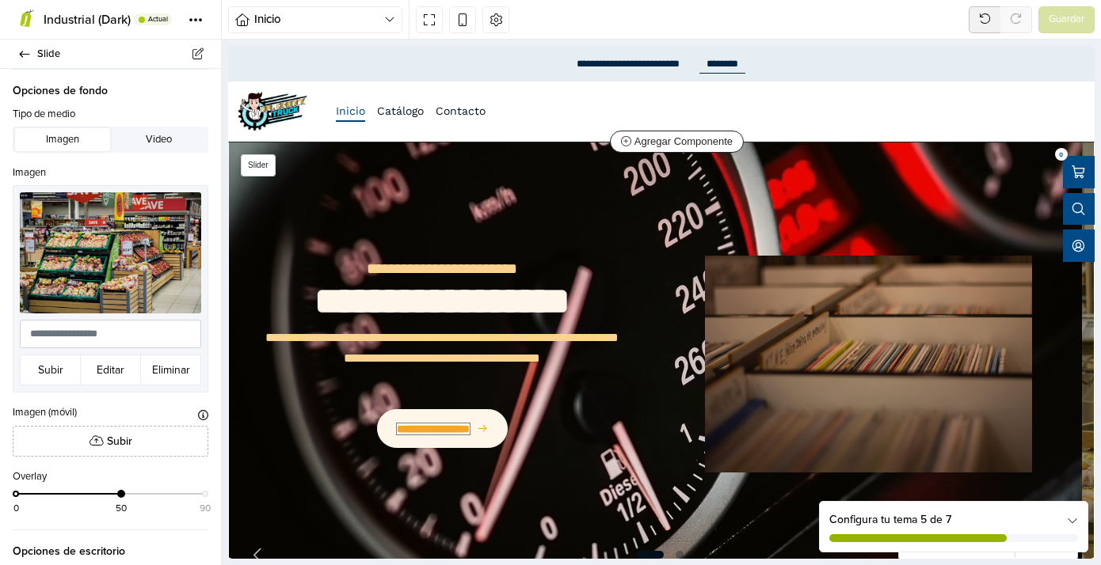
click at [450, 426] on span "**********" at bounding box center [433, 429] width 73 height 11
type input "**********"
type textarea "**********"
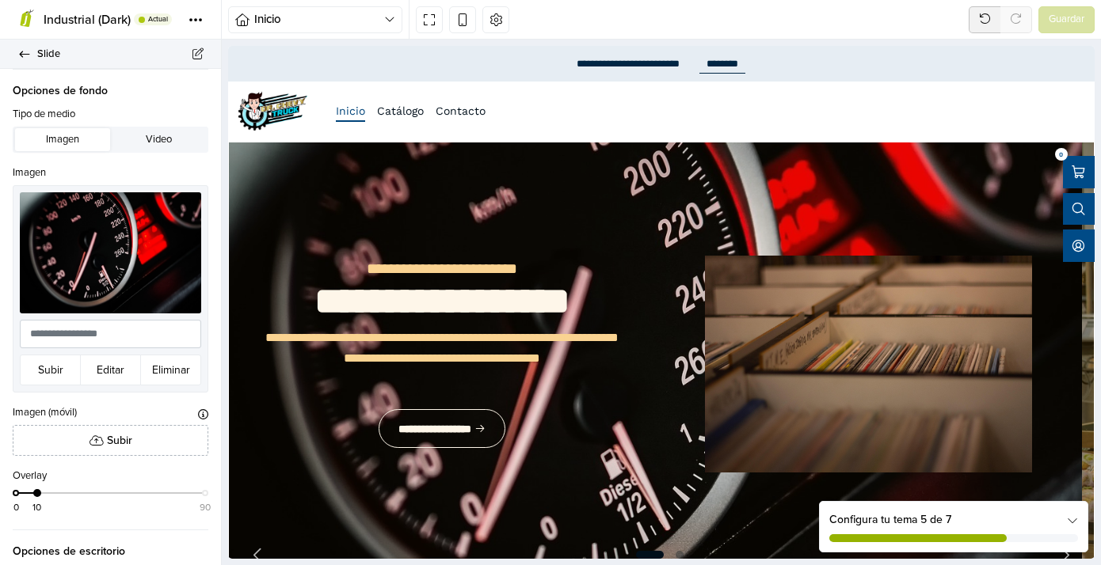
click at [19, 54] on icon at bounding box center [24, 54] width 13 height 10
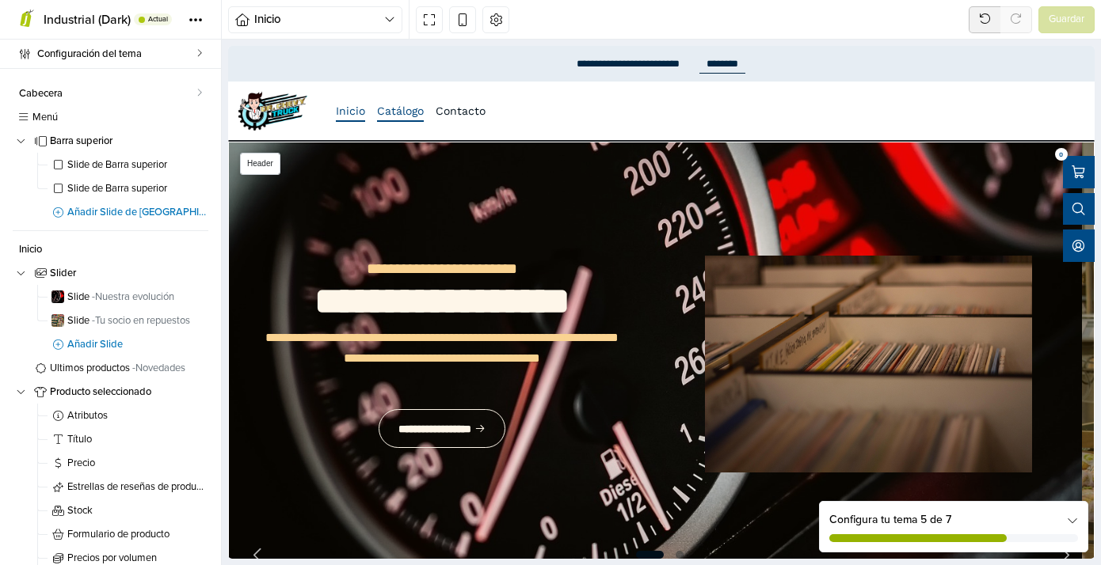
click at [405, 113] on link "Catálogo" at bounding box center [400, 111] width 47 height 22
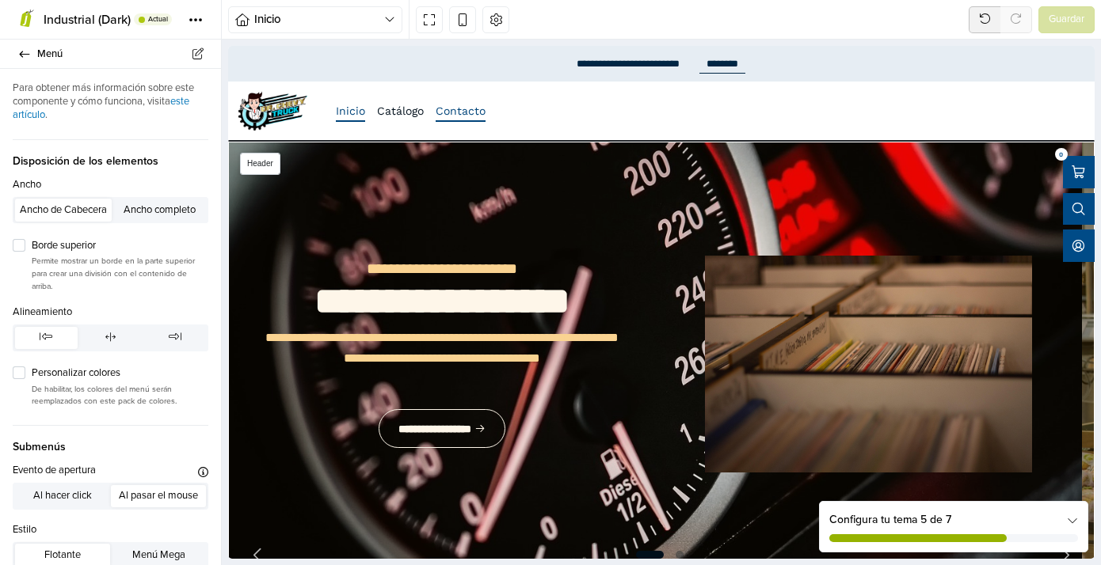
click at [449, 116] on link "Contacto" at bounding box center [460, 111] width 50 height 22
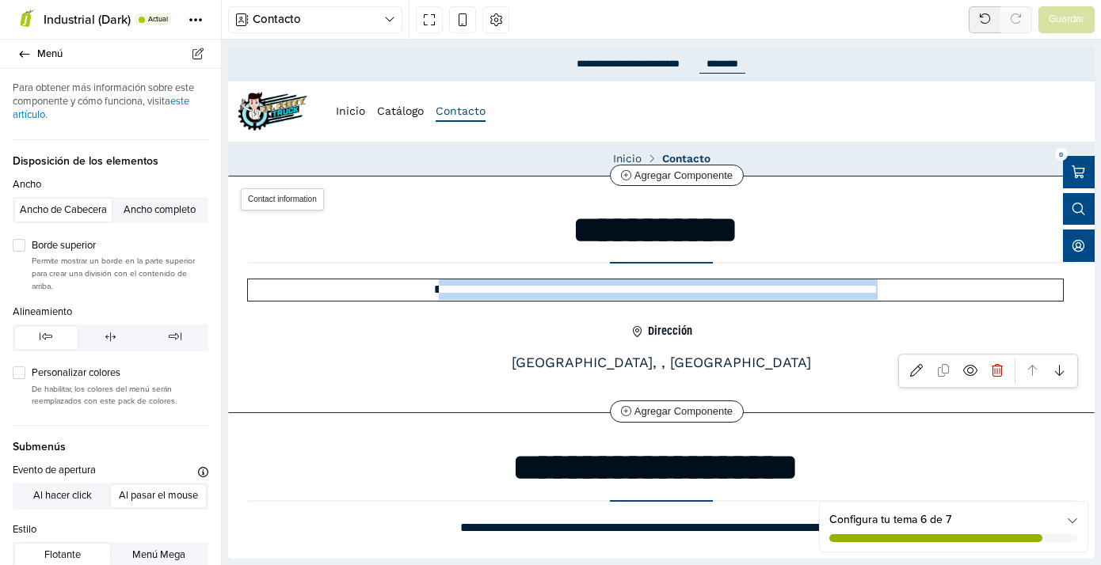
drag, startPoint x: 362, startPoint y: 290, endPoint x: 1017, endPoint y: 310, distance: 655.9
click at [1017, 310] on div "**********" at bounding box center [661, 271] width 846 height 112
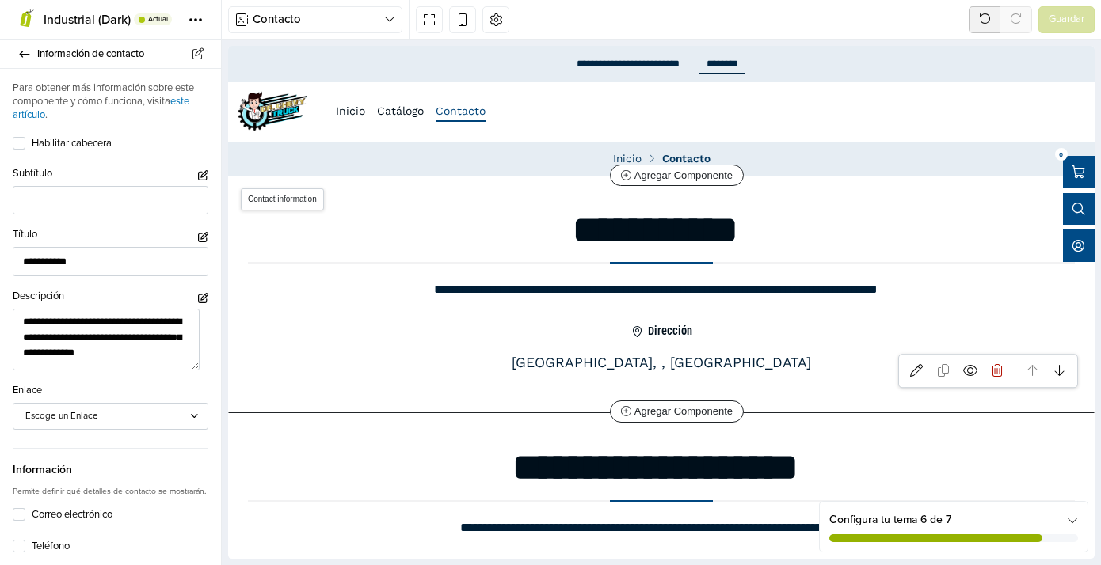
click at [749, 321] on div "**********" at bounding box center [661, 271] width 846 height 112
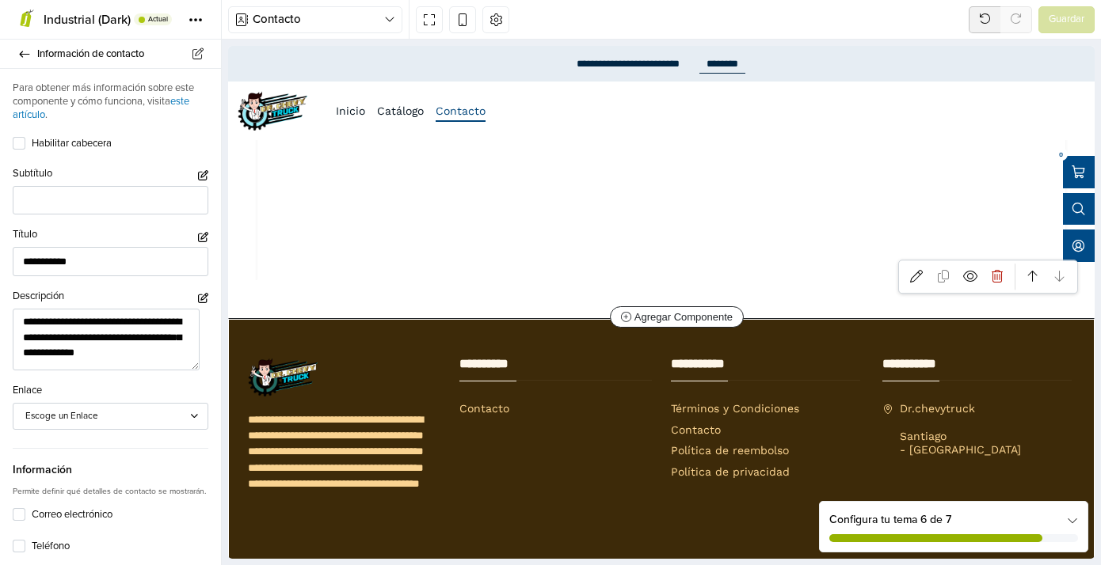
scroll to position [1102, 0]
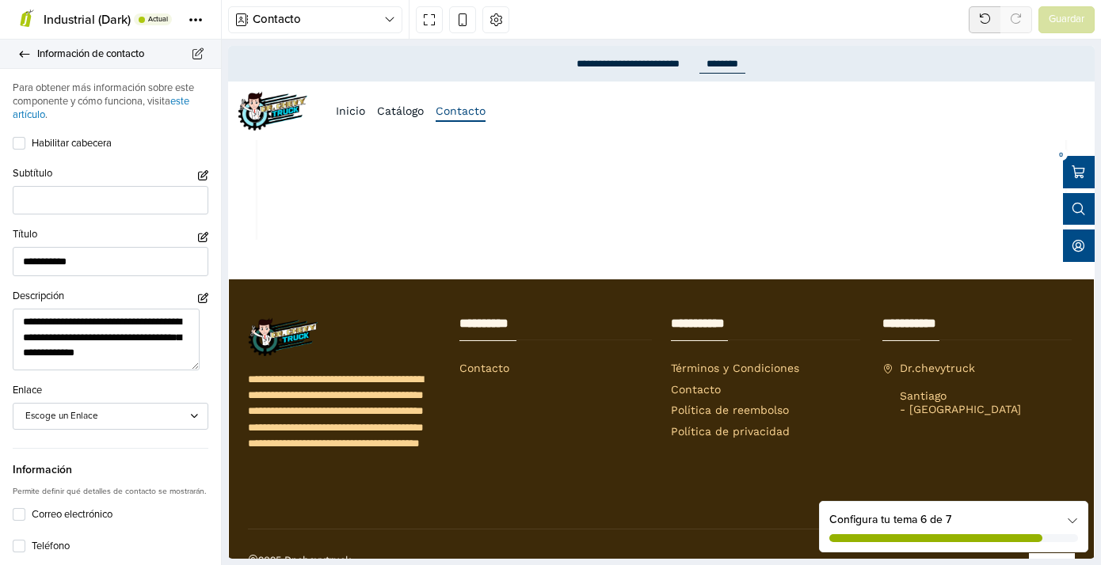
click at [25, 59] on icon at bounding box center [24, 54] width 13 height 10
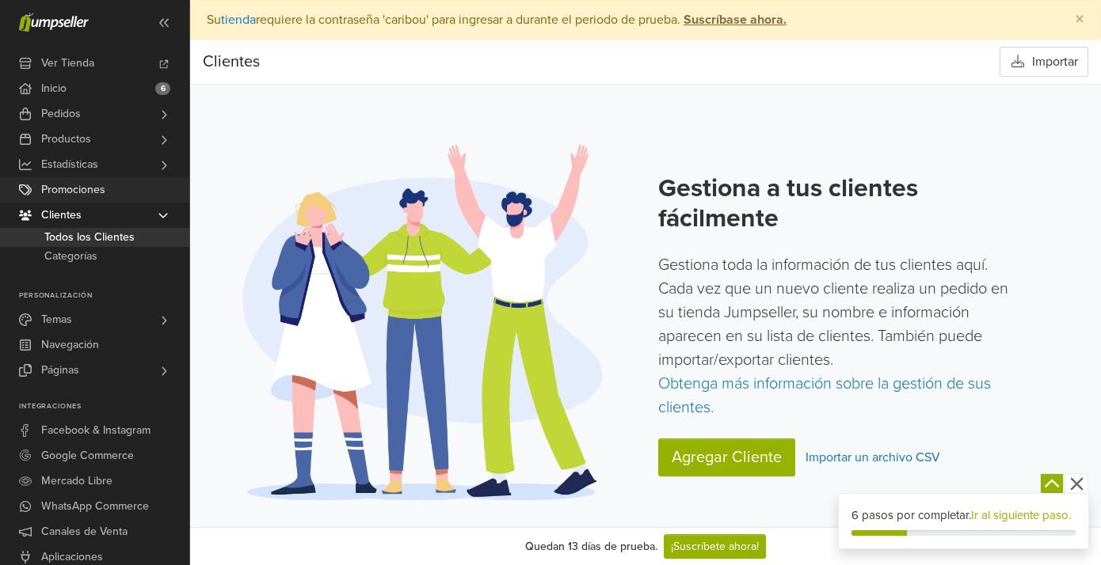
click at [83, 195] on span "Promociones" at bounding box center [73, 189] width 64 height 25
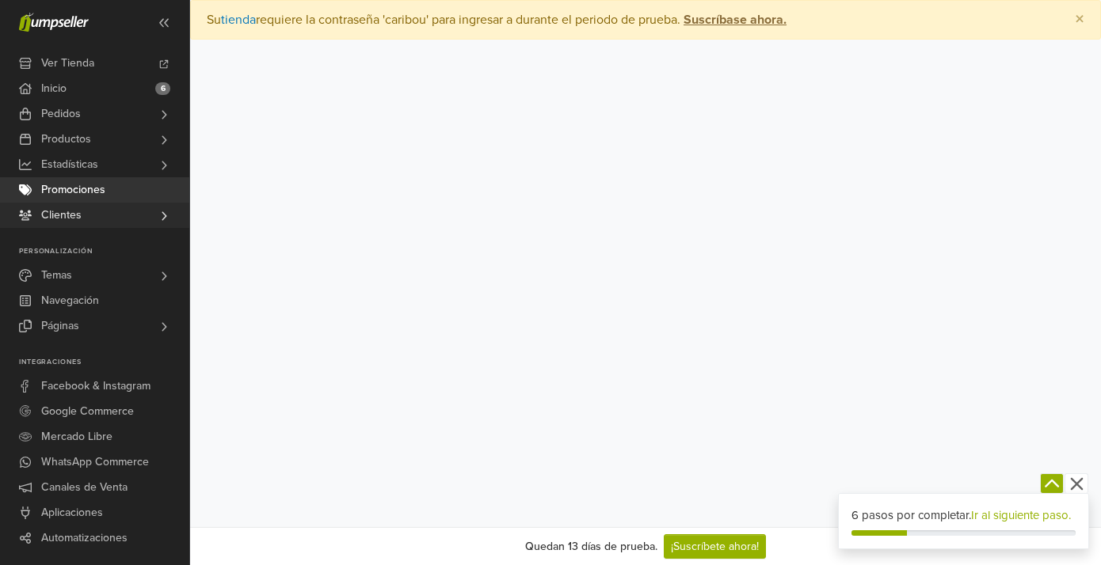
click at [78, 219] on span "Clientes" at bounding box center [61, 215] width 40 height 25
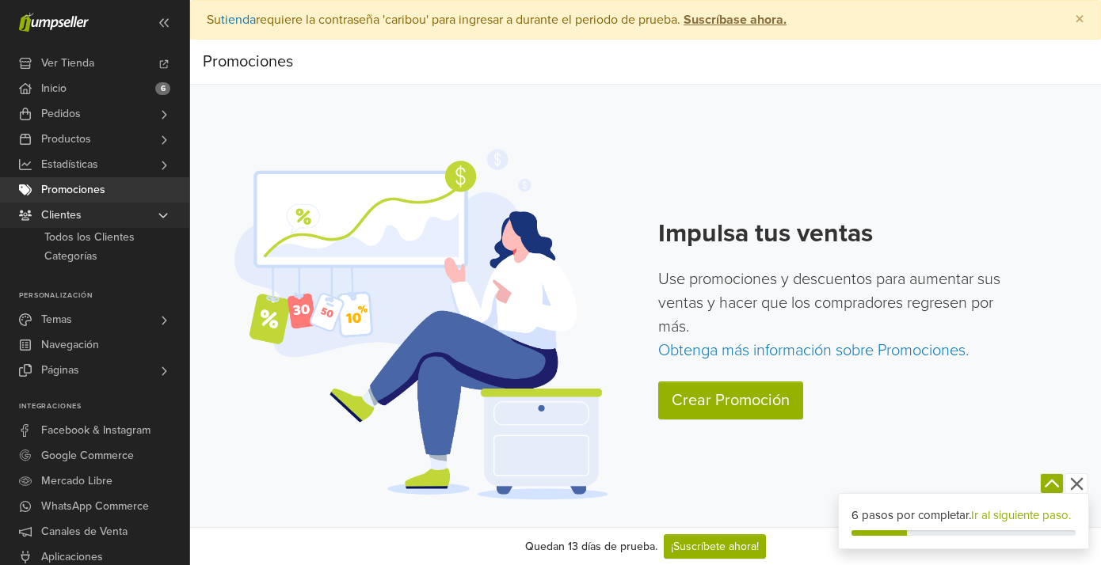
click at [67, 219] on span "Clientes" at bounding box center [61, 215] width 40 height 25
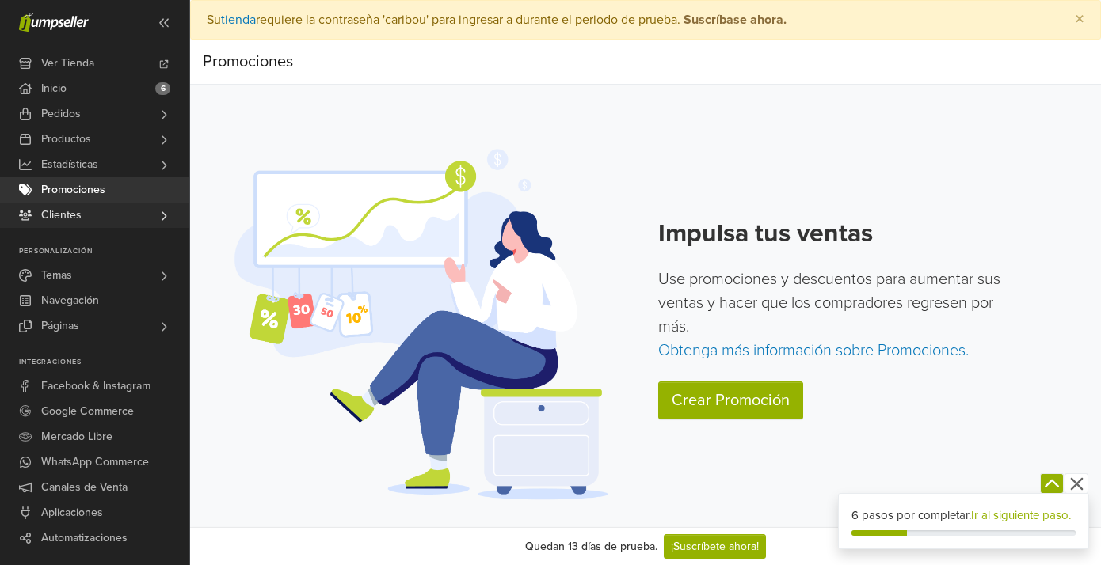
click at [68, 219] on span "Clientes" at bounding box center [61, 215] width 40 height 25
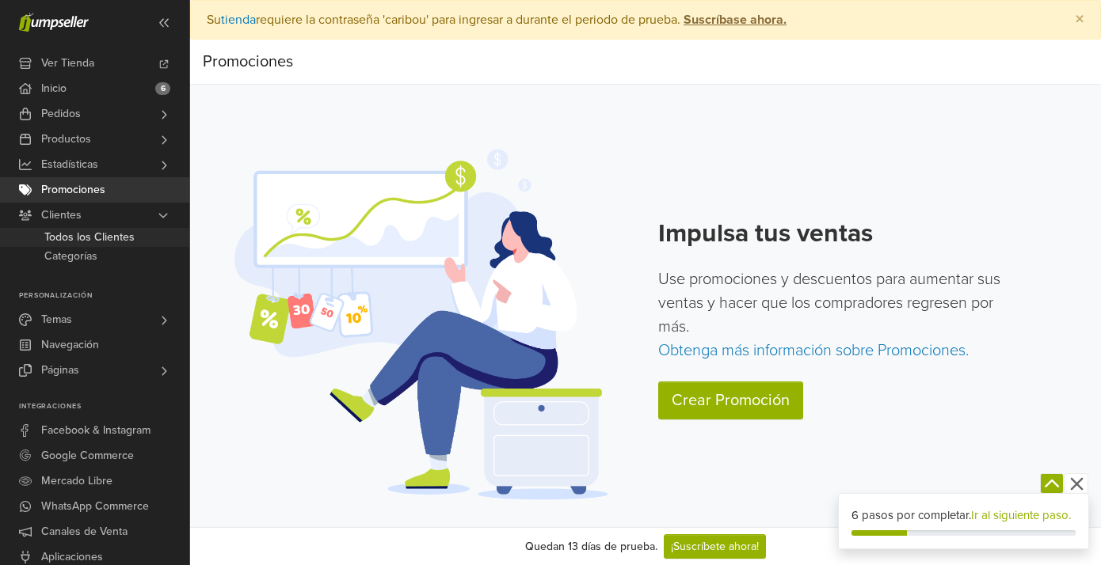
click at [74, 237] on span "Todos los Clientes" at bounding box center [89, 237] width 90 height 19
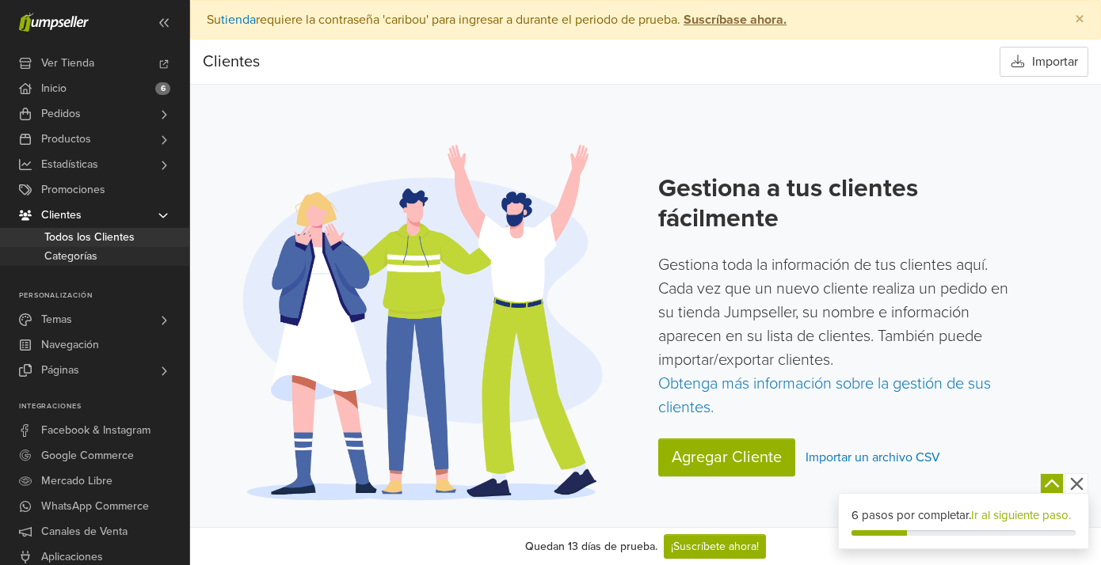
click at [71, 258] on span "Categorías" at bounding box center [70, 256] width 53 height 19
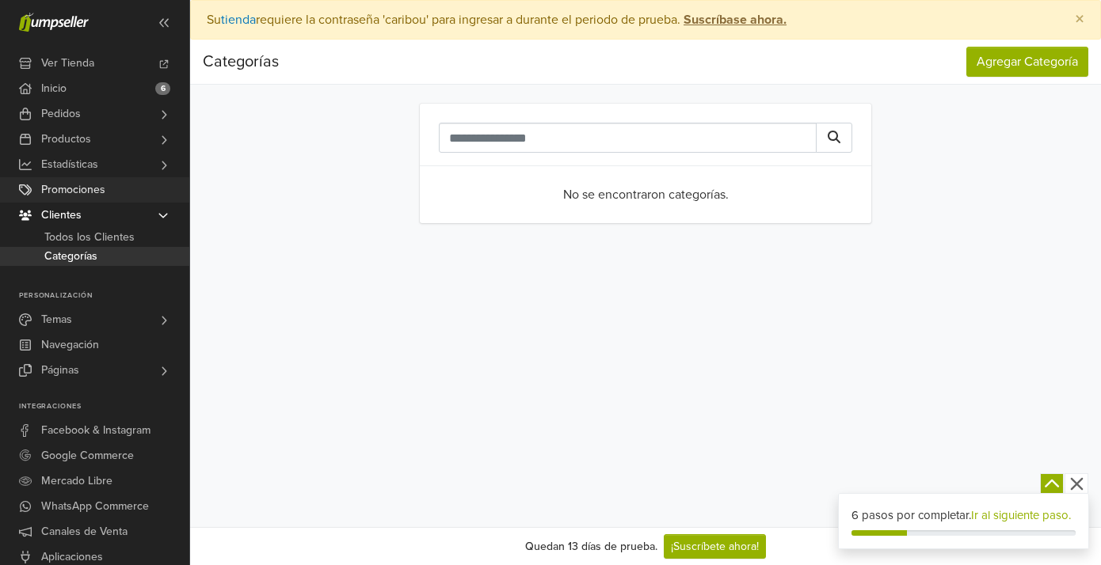
click at [86, 197] on span "Promociones" at bounding box center [73, 189] width 64 height 25
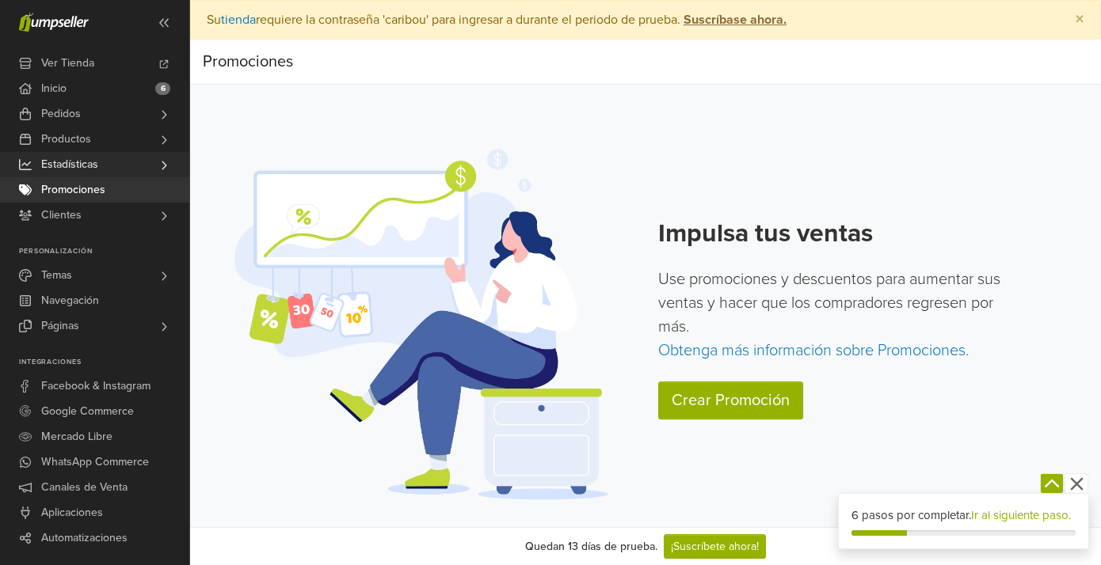
click at [103, 170] on link "Estadísticas" at bounding box center [94, 164] width 189 height 25
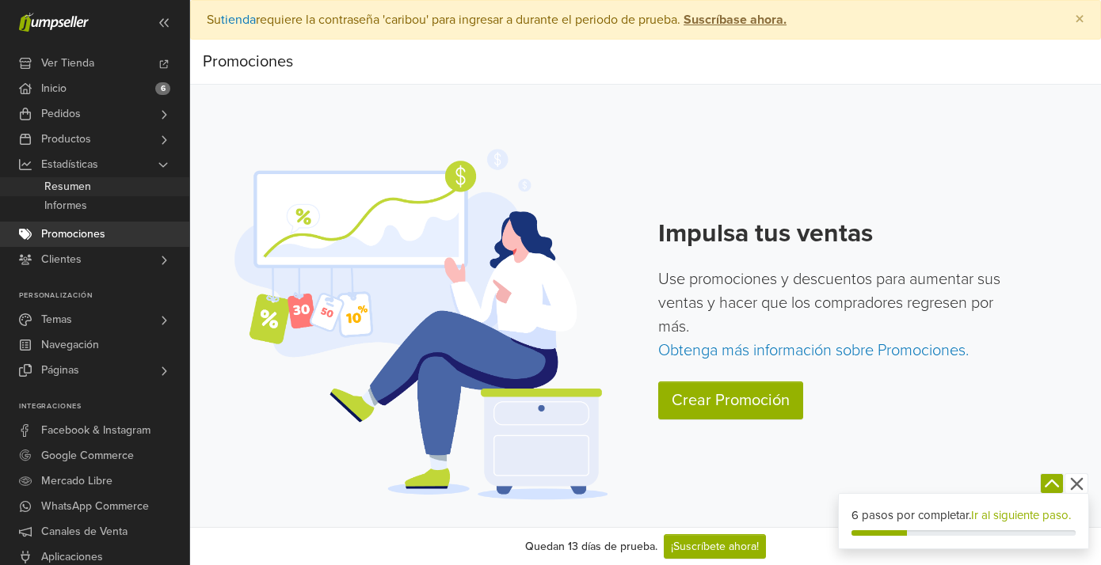
click at [108, 196] on link "Resumen" at bounding box center [94, 186] width 189 height 19
click at [74, 191] on span "Resumen" at bounding box center [67, 186] width 47 height 19
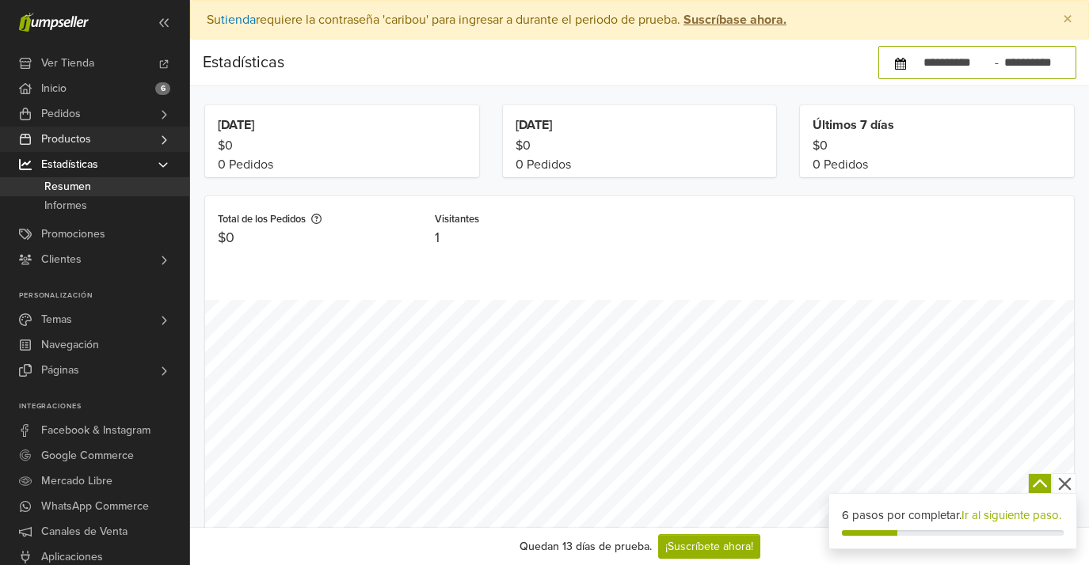
click at [78, 145] on span "Productos" at bounding box center [66, 139] width 50 height 25
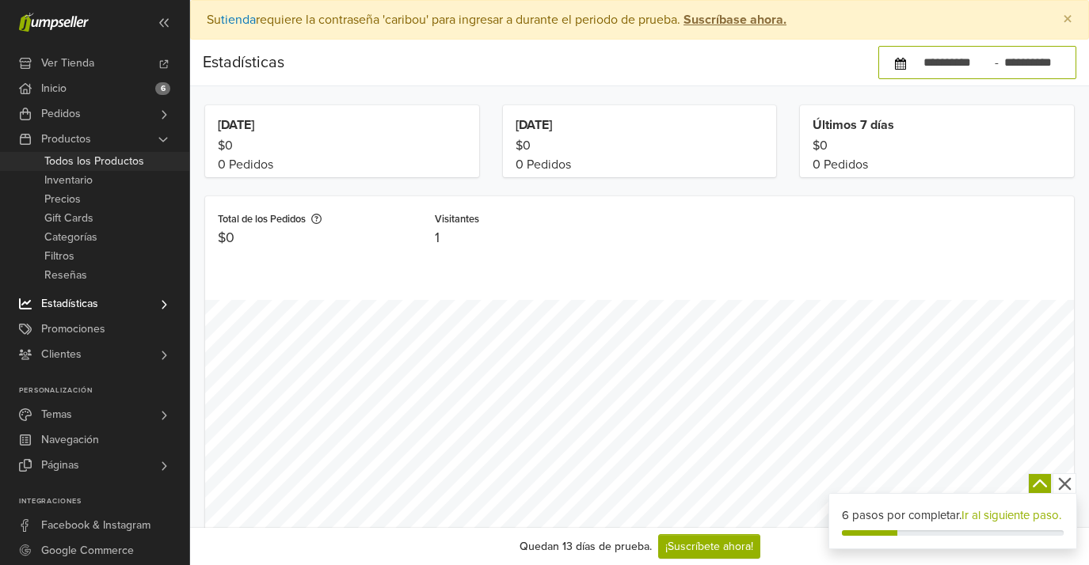
click at [80, 163] on span "Todos los Productos" at bounding box center [94, 161] width 100 height 19
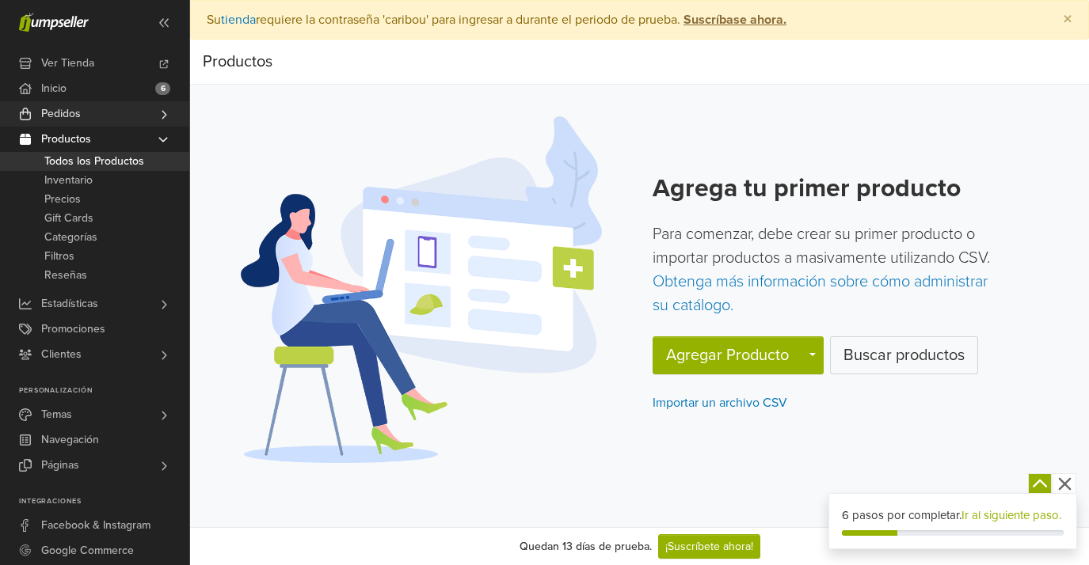
click at [77, 118] on span "Pedidos" at bounding box center [61, 113] width 40 height 25
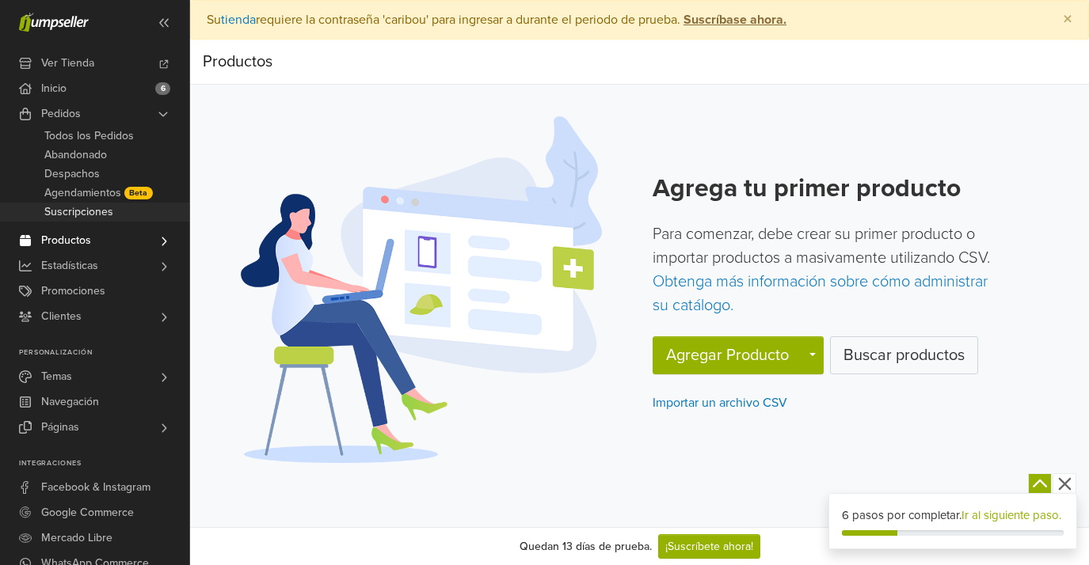
click at [94, 217] on span "Suscripciones" at bounding box center [78, 212] width 69 height 19
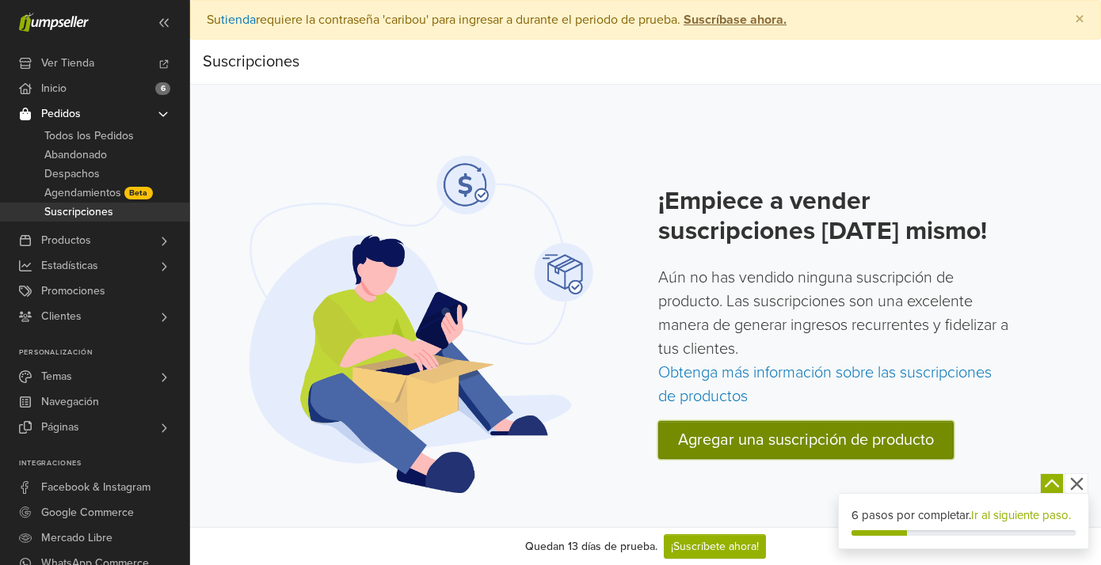
click at [760, 442] on link "Agregar una suscripción de producto" at bounding box center [805, 440] width 295 height 38
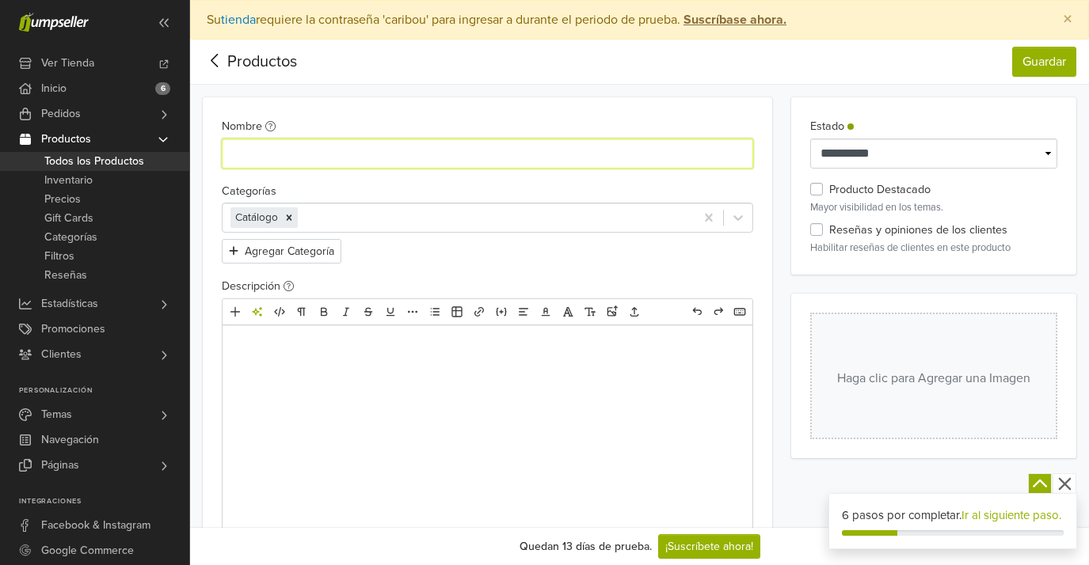
click at [446, 155] on input "Nombre" at bounding box center [487, 154] width 531 height 30
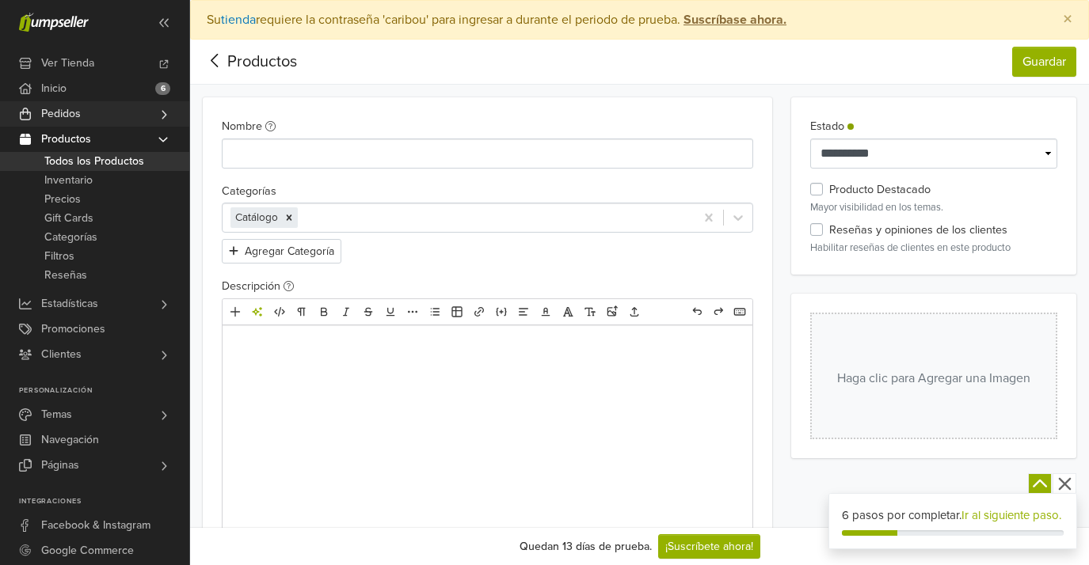
click at [85, 122] on link "Pedidos" at bounding box center [94, 113] width 189 height 25
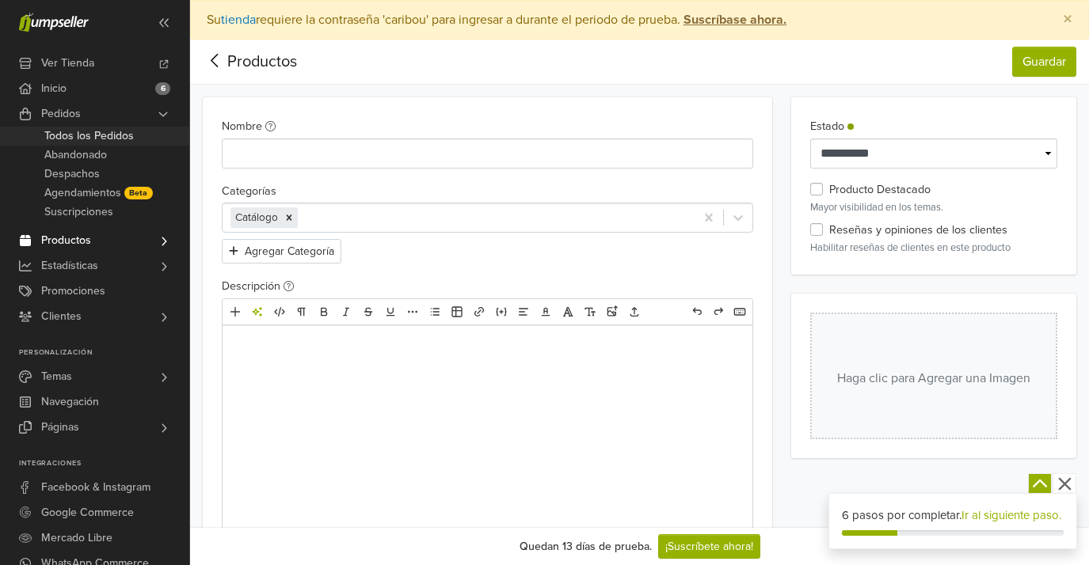
click at [83, 132] on span "Todos los Pedidos" at bounding box center [88, 136] width 89 height 19
